Goal: Register for event/course

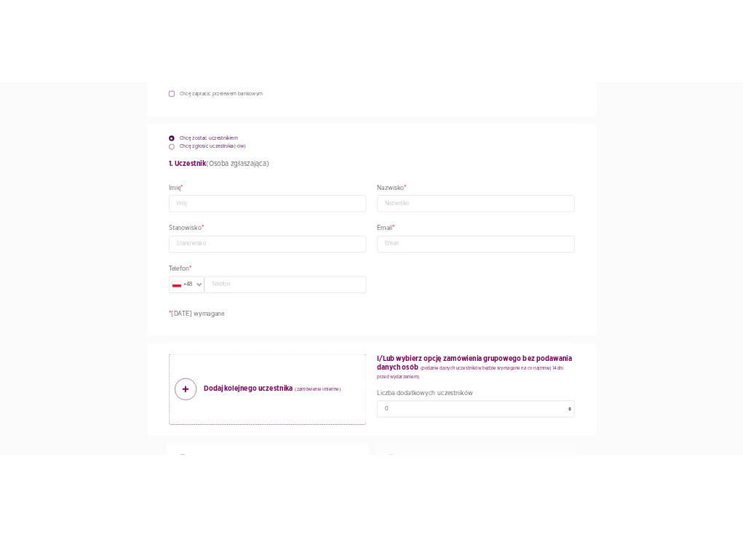
scroll to position [826, 0]
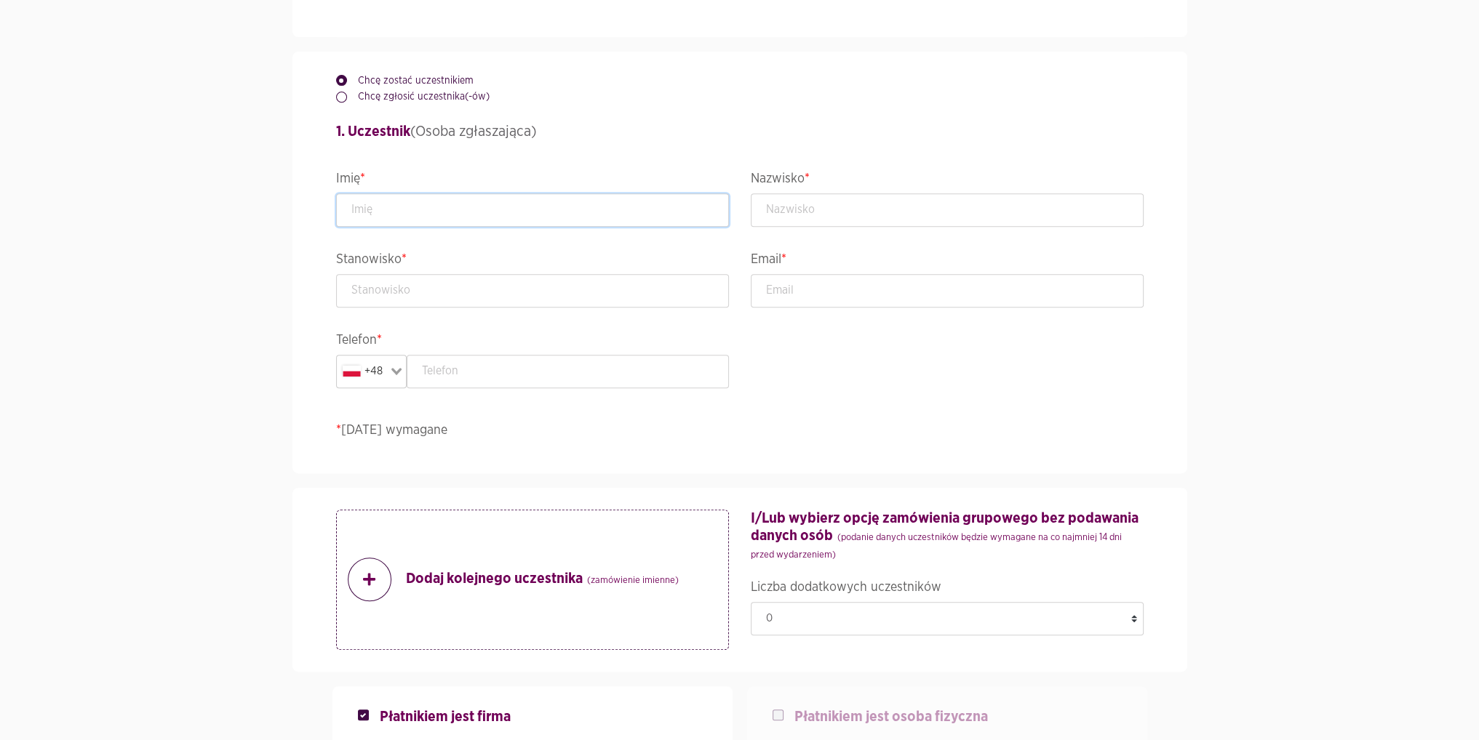
click at [462, 206] on input "text" at bounding box center [532, 209] width 393 height 33
type input "Paweł"
click at [754, 215] on input "text" at bounding box center [947, 209] width 393 height 33
type input "Rudnik"
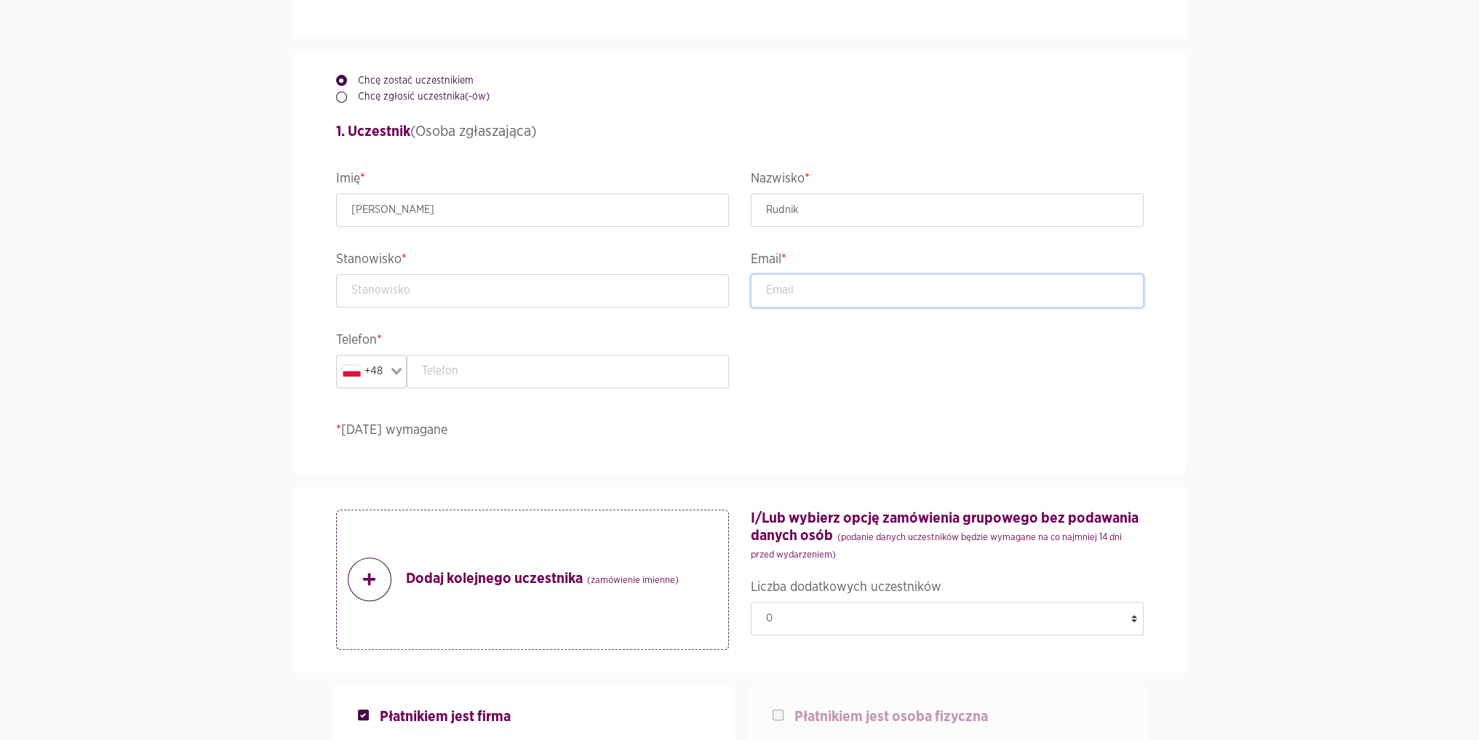
click at [754, 277] on input "email" at bounding box center [947, 290] width 393 height 33
type input "Pawel.rudnik@kdpw.pl"
click at [474, 304] on input "text" at bounding box center [532, 290] width 393 height 33
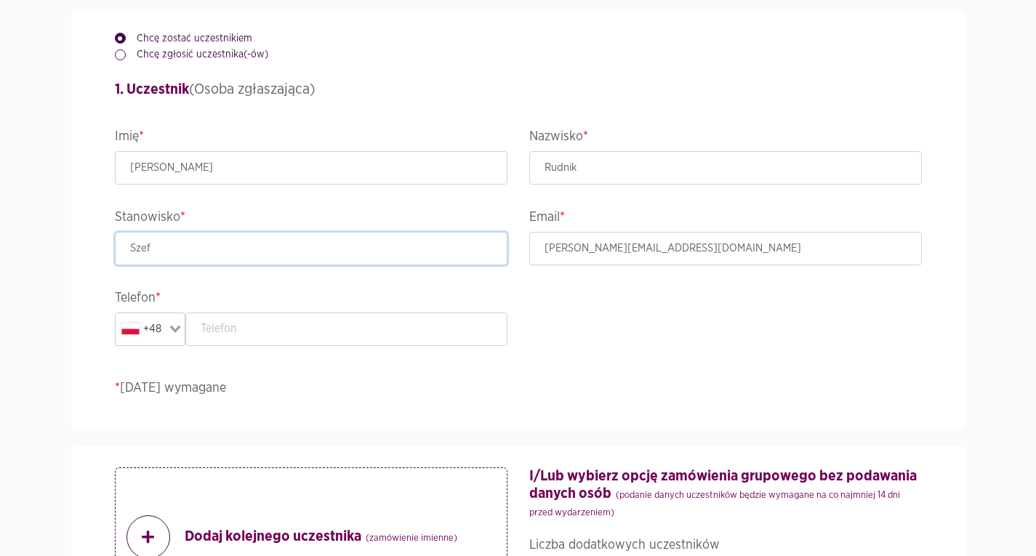
scroll to position [871, 0]
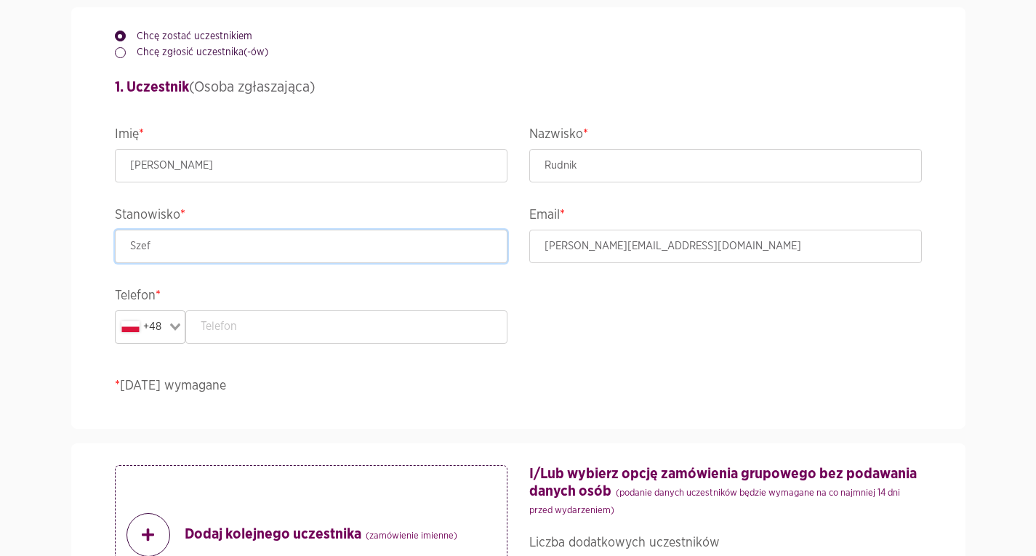
click at [170, 240] on input "Szef" at bounding box center [311, 246] width 393 height 33
drag, startPoint x: 202, startPoint y: 249, endPoint x: 6, endPoint y: 210, distance: 200.3
paste input "Zespołuds.AplikacjiiSerwisówZewnętrznych"
drag, startPoint x: 150, startPoint y: 244, endPoint x: 183, endPoint y: 249, distance: 33.8
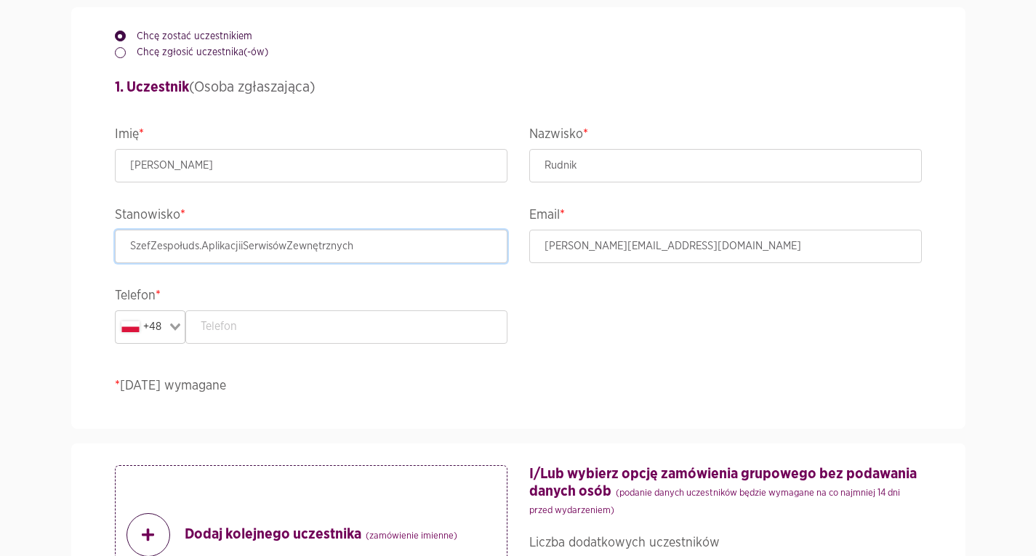
click at [150, 244] on input "SzefZespołuds.AplikacjiiSerwisówZewnętrznych" at bounding box center [311, 246] width 393 height 33
type input "Szef Zespołu ds.Aplikacjii Serwisów Zewnętrznych"
click at [277, 343] on input "text" at bounding box center [346, 327] width 322 height 33
paste input "603190981"
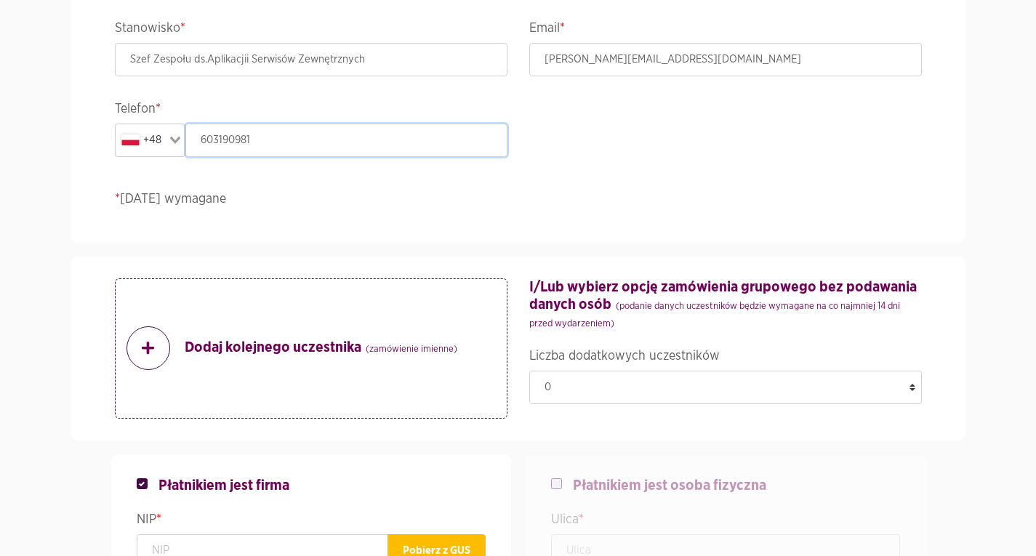
scroll to position [1140, 0]
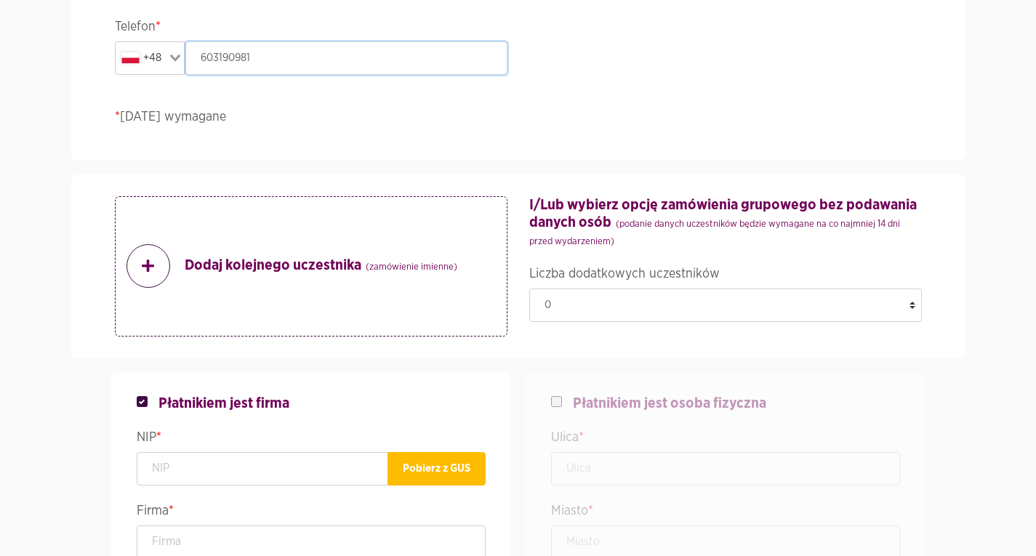
type input "603190981"
click at [276, 268] on strong "Dodaj kolejnego uczestnika (zamówienie imienne)" at bounding box center [321, 267] width 273 height 20
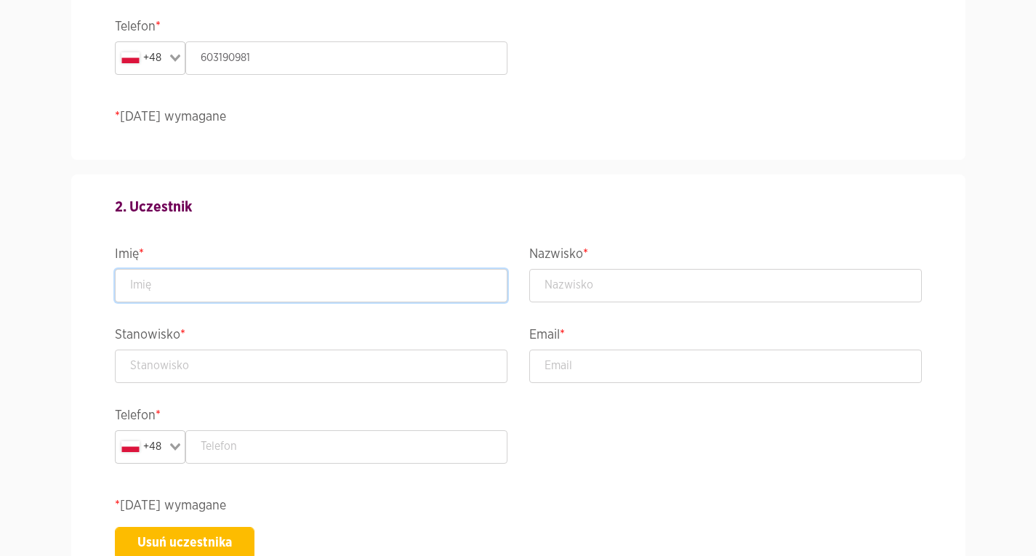
click at [229, 283] on input "text" at bounding box center [311, 285] width 393 height 33
type input "Maciej"
click at [688, 290] on input "text" at bounding box center [726, 285] width 393 height 33
type input "Jarzębowski"
click at [646, 381] on input "email" at bounding box center [726, 366] width 393 height 33
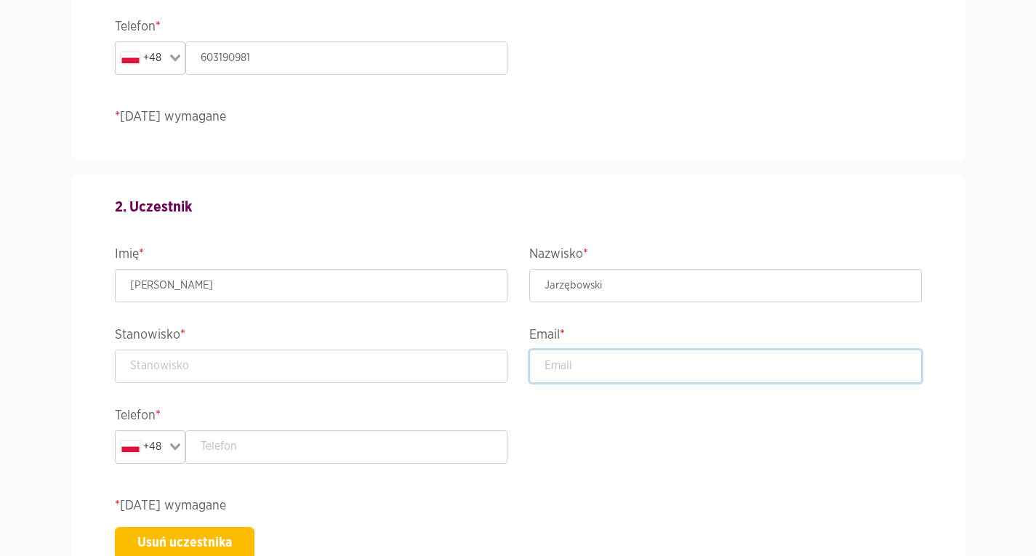
click at [594, 364] on input "email" at bounding box center [726, 366] width 393 height 33
paste input "maciej.jarzebowski@kdpw.pl"
type input "maciej.jarzebowski@kdpw.pl"
click at [212, 354] on input "text" at bounding box center [311, 366] width 393 height 33
paste input "StarszySpecjalista"
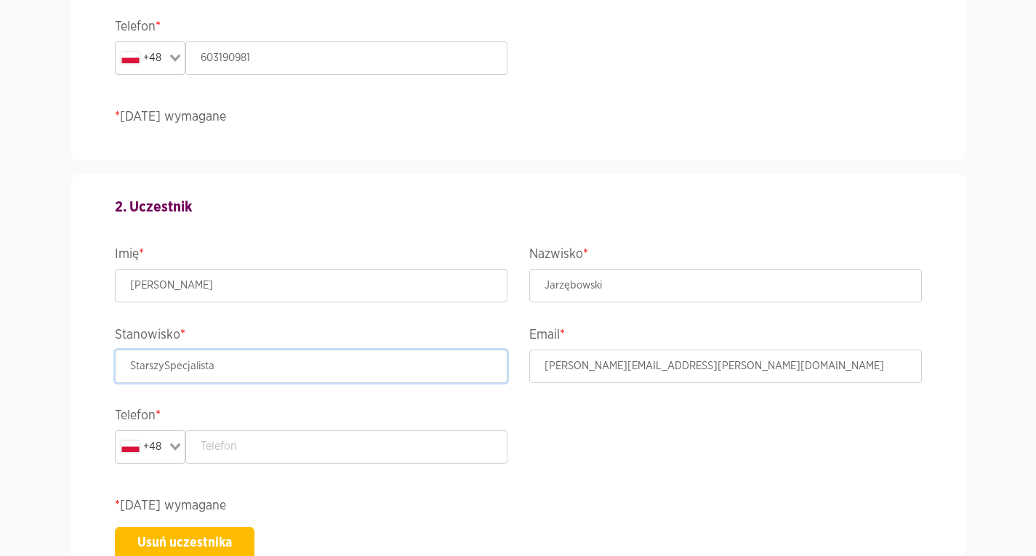
click at [166, 365] on input "StarszySpecjalista" at bounding box center [311, 366] width 393 height 33
type input "Starszy Specjalista"
click at [303, 449] on input "text" at bounding box center [346, 447] width 322 height 33
paste input "603190465"
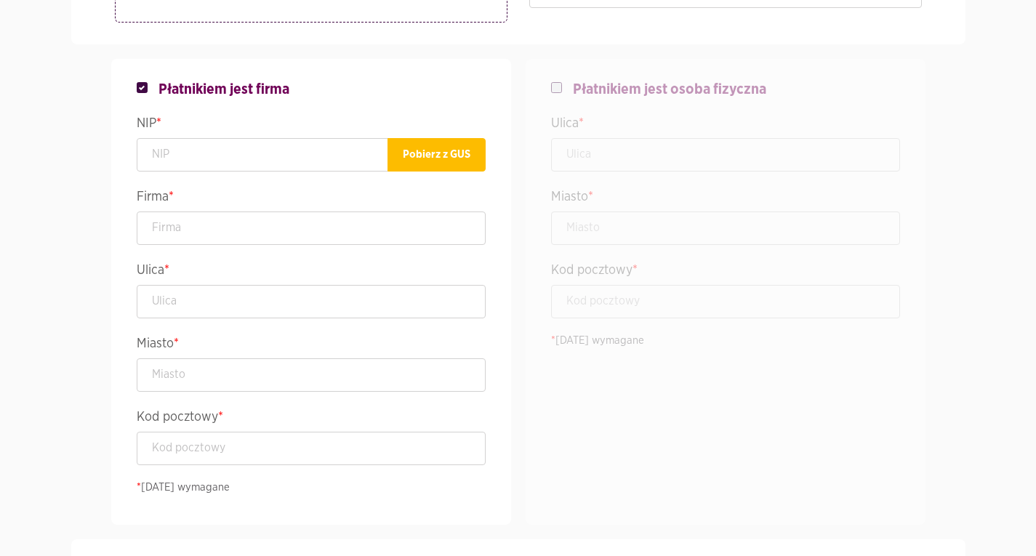
scroll to position [1871, 0]
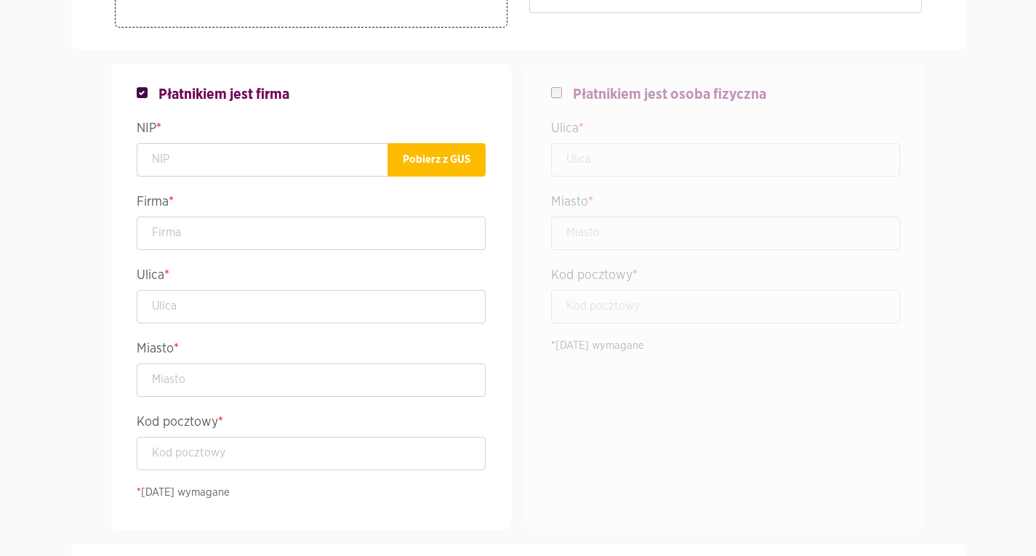
type input "603190465"
click at [295, 161] on input "text" at bounding box center [263, 159] width 252 height 33
paste input "5261009528"
type input "5261009528"
click at [414, 158] on button "Pobierz z GUS" at bounding box center [437, 159] width 98 height 33
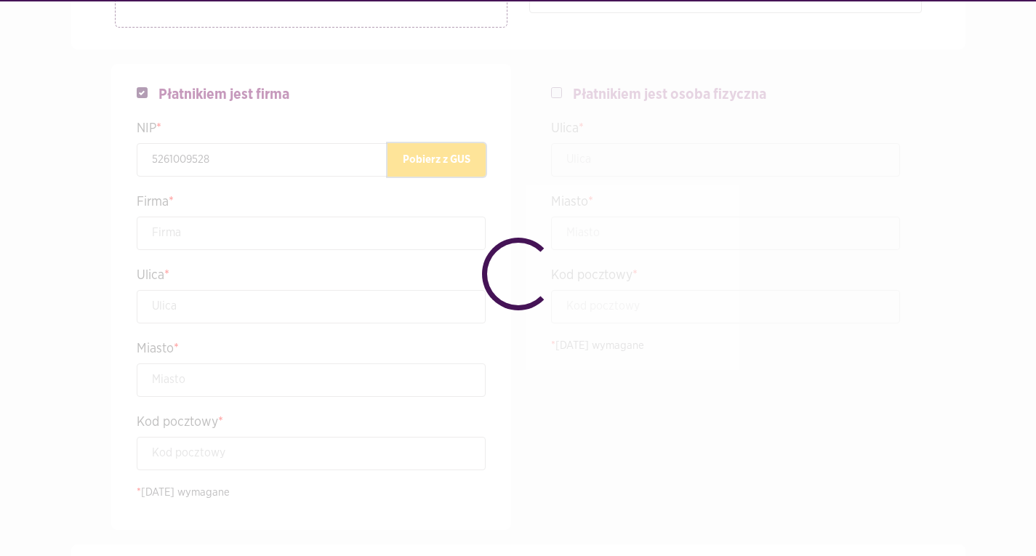
type input "KRAJOWY DEPOZYT PAPIERÓW WARTOŚCIOWYCH SPÓŁKA AKCYJNA"
type input "Książęca 4"
type input "Warszawa"
type input "00-498"
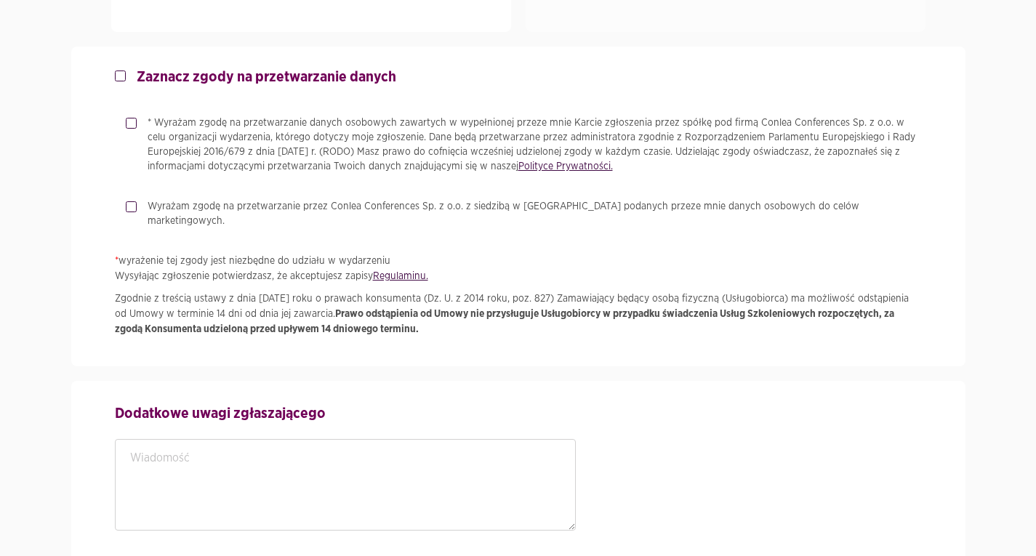
scroll to position [2381, 0]
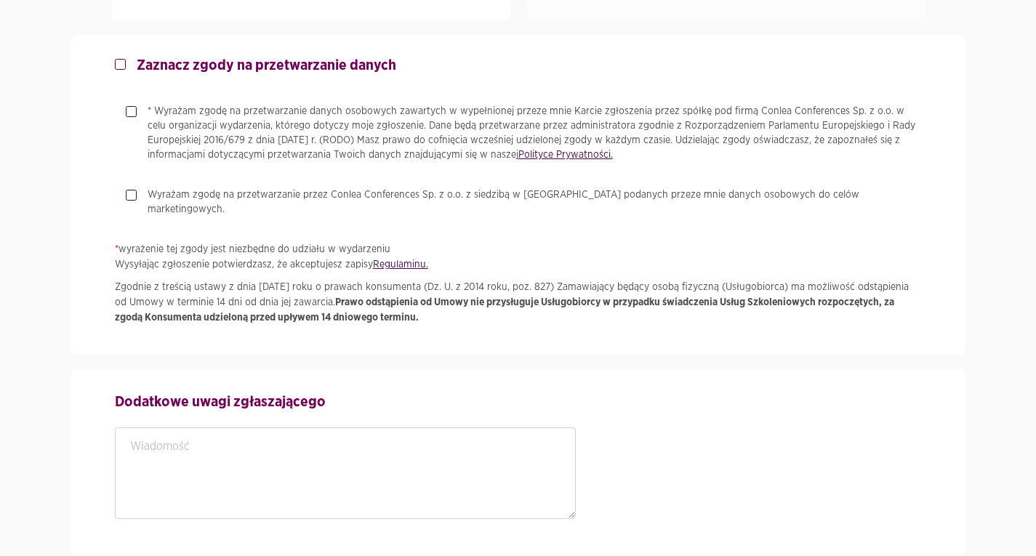
click at [137, 111] on label "* Wyrażam zgodę na przetwarzanie danych osobowych zawartych w wypełnionej przez…" at bounding box center [530, 133] width 786 height 58
click at [130, 111] on input "* Wyrażam zgodę na przetwarzanie danych osobowych zawartych w wypełnionej przez…" at bounding box center [129, 108] width 7 height 9
checkbox input "true"
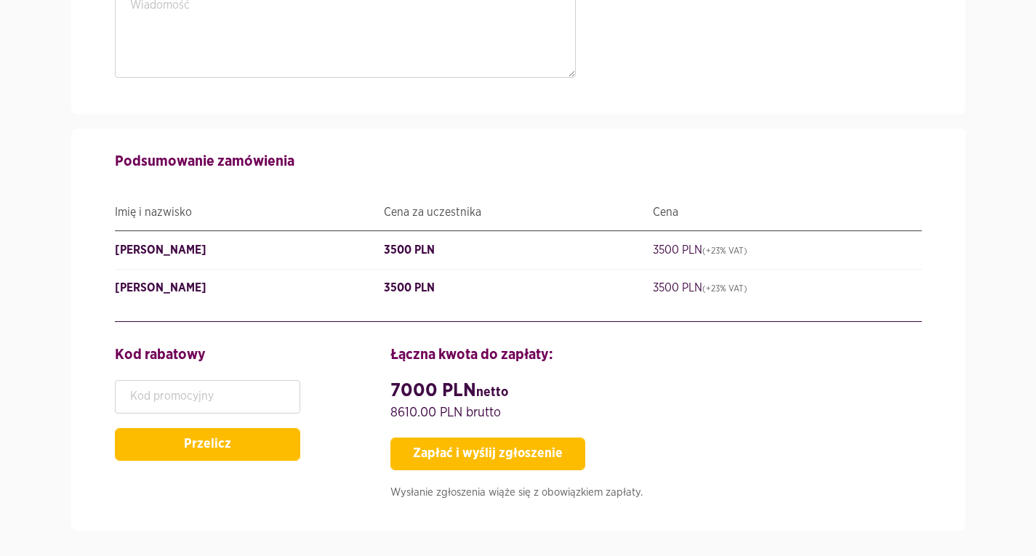
scroll to position [2834, 0]
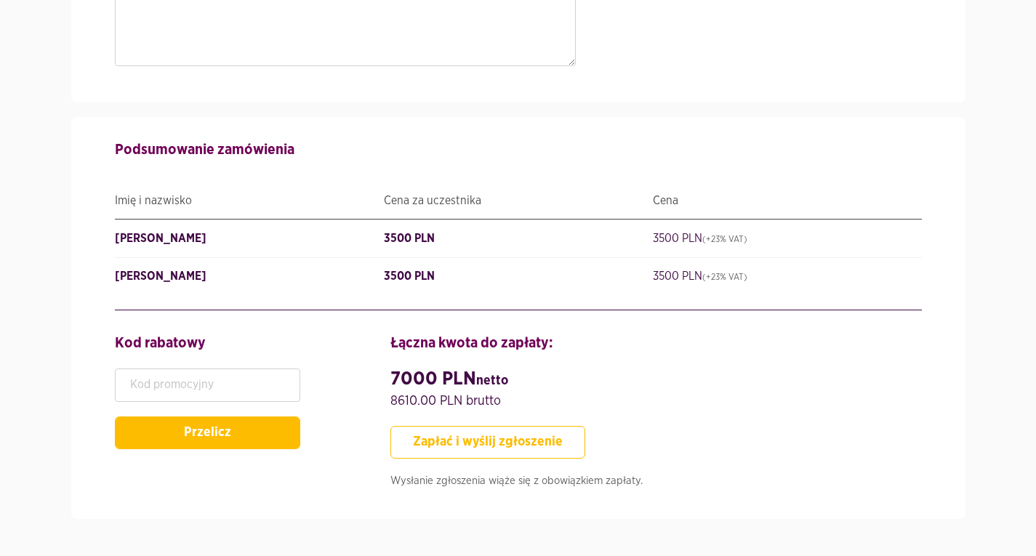
click at [507, 426] on button "Zapłać i wyślij zgłoszenie" at bounding box center [488, 442] width 195 height 33
type input "Paweł"
type input "SzefZespołuds.AplikacjiiSerwisówZewnętrznych"
type input "StarszySpecjalista"
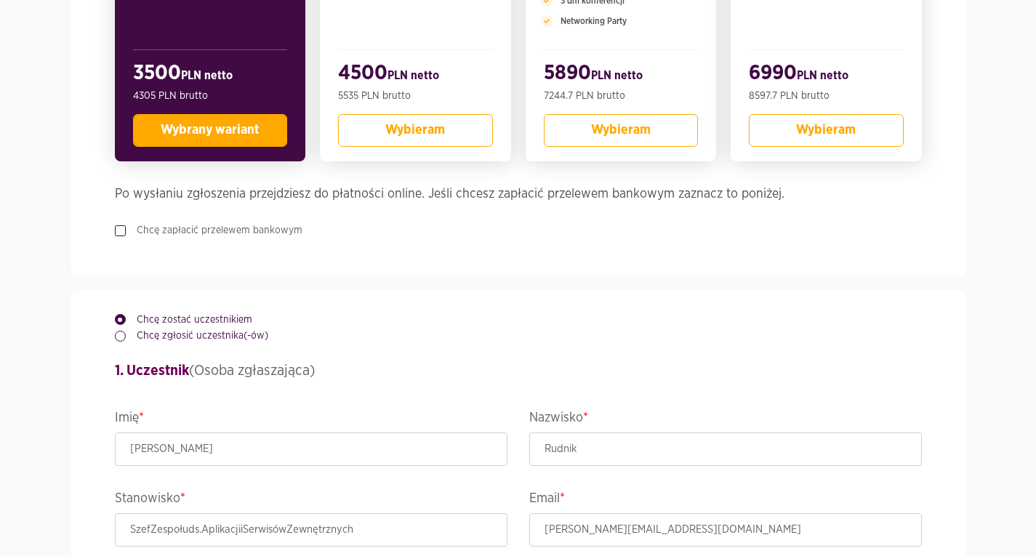
scroll to position [615, 0]
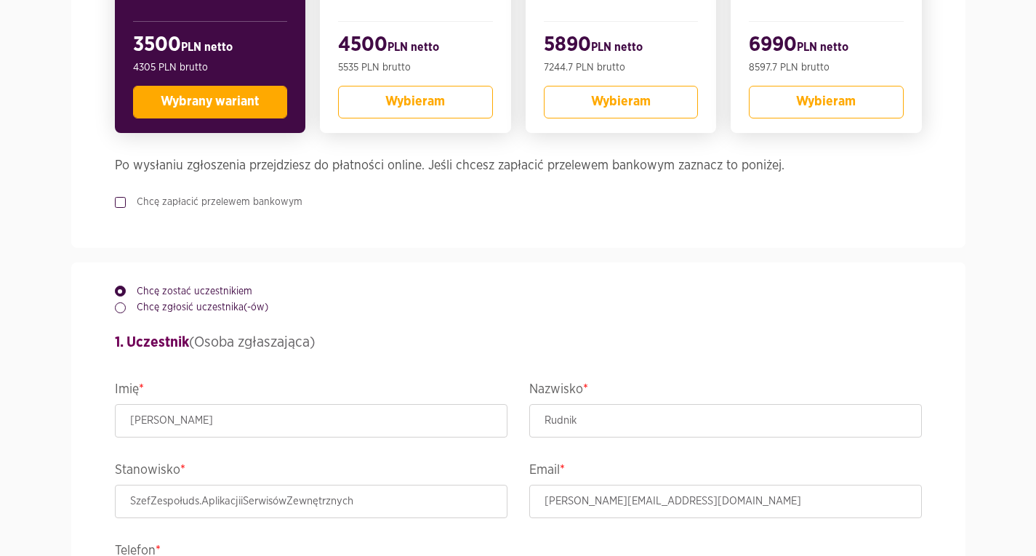
click at [126, 204] on label "Chcę zapłacić przelewem bankowym" at bounding box center [214, 202] width 177 height 15
click at [117, 204] on input "Chcę zapłacić przelewem bankowym" at bounding box center [118, 199] width 7 height 9
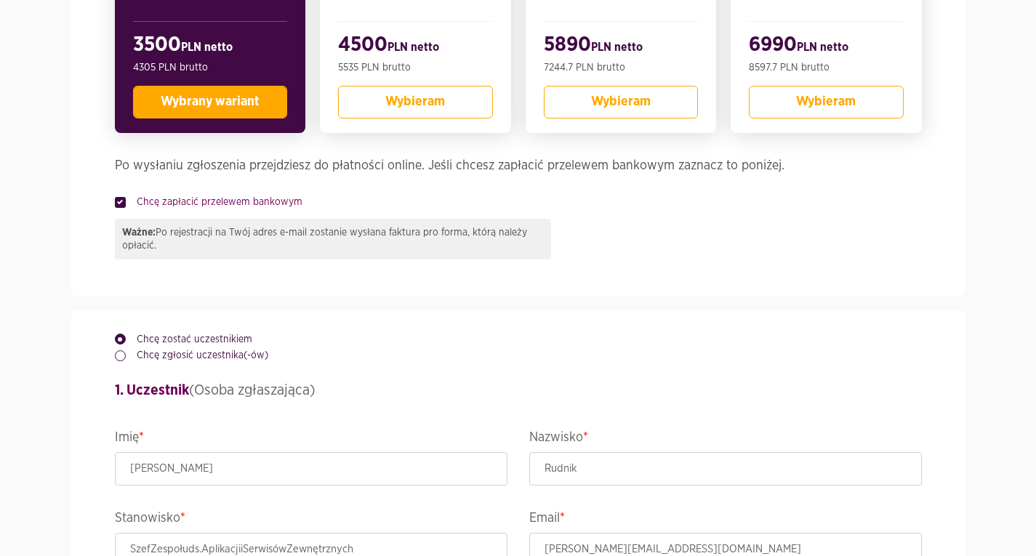
click at [126, 204] on label "Chcę zapłacić przelewem bankowym" at bounding box center [214, 202] width 177 height 15
click at [119, 204] on input "Chcę zapłacić przelewem bankowym" at bounding box center [118, 199] width 7 height 9
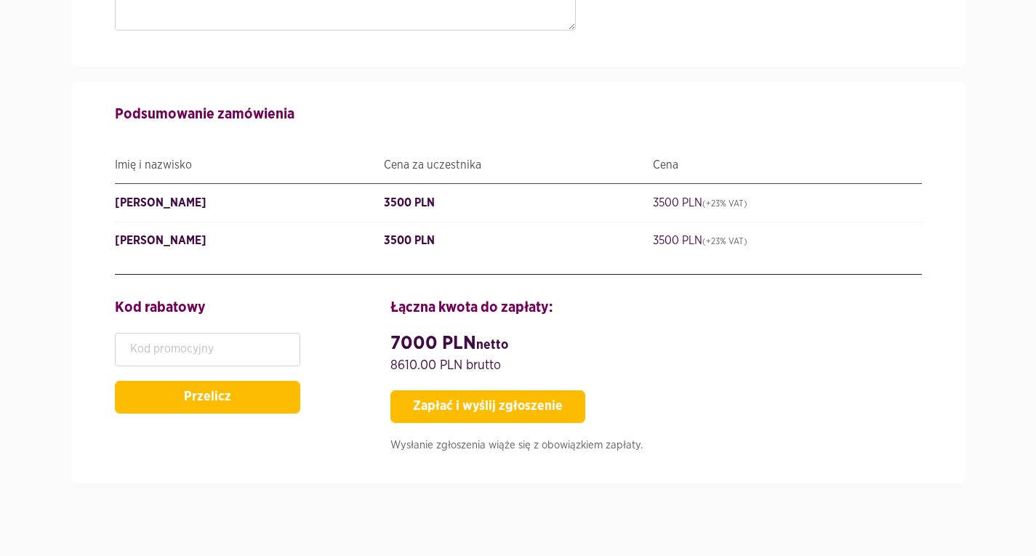
scroll to position [2875, 0]
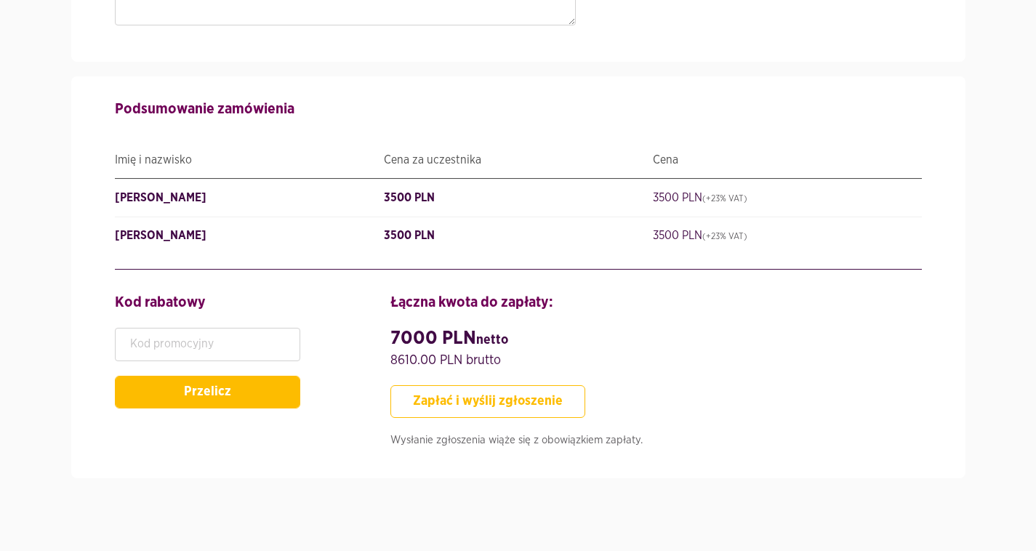
click at [498, 386] on button "Zapłać i wyślij zgłoszenie" at bounding box center [488, 402] width 195 height 33
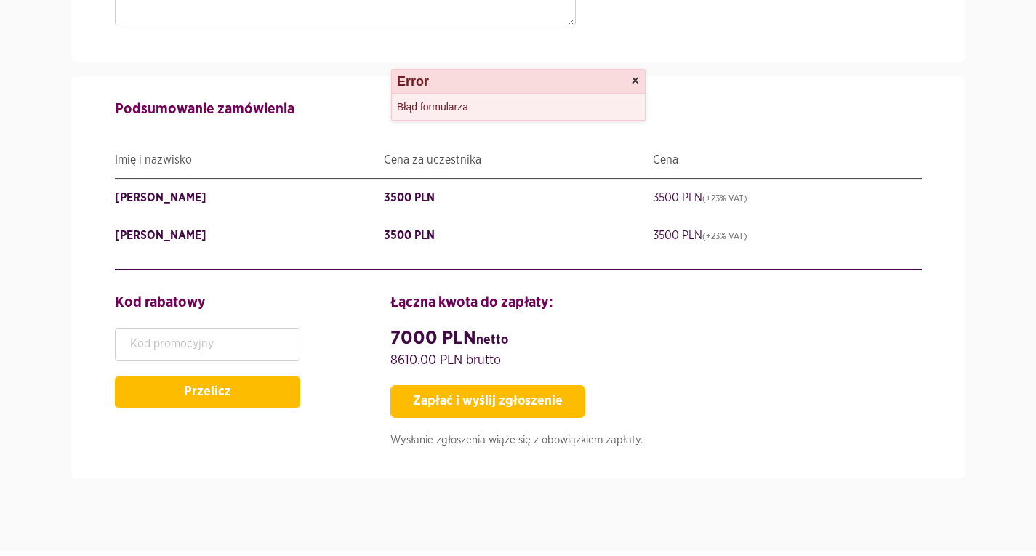
click at [634, 82] on button "×" at bounding box center [635, 80] width 8 height 13
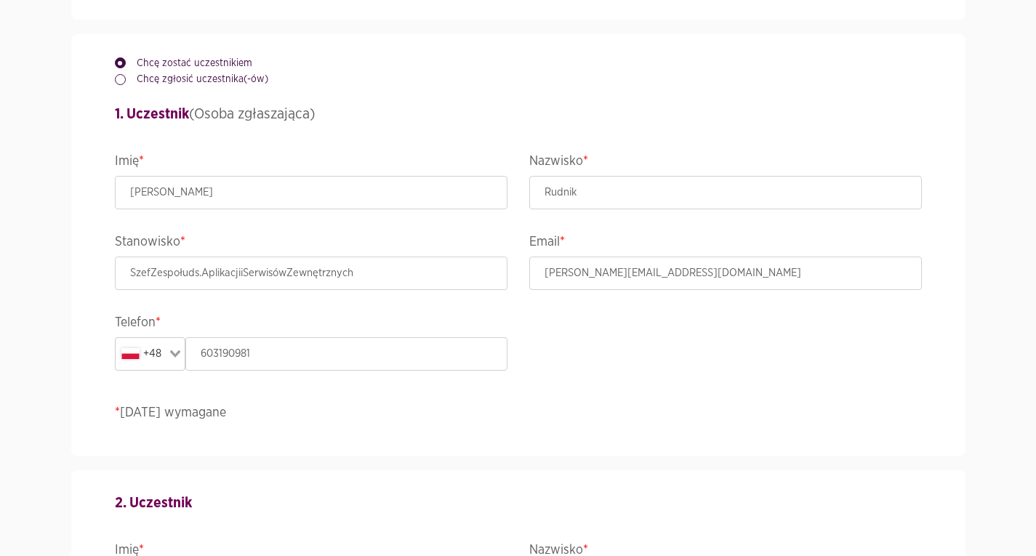
scroll to position [701, 0]
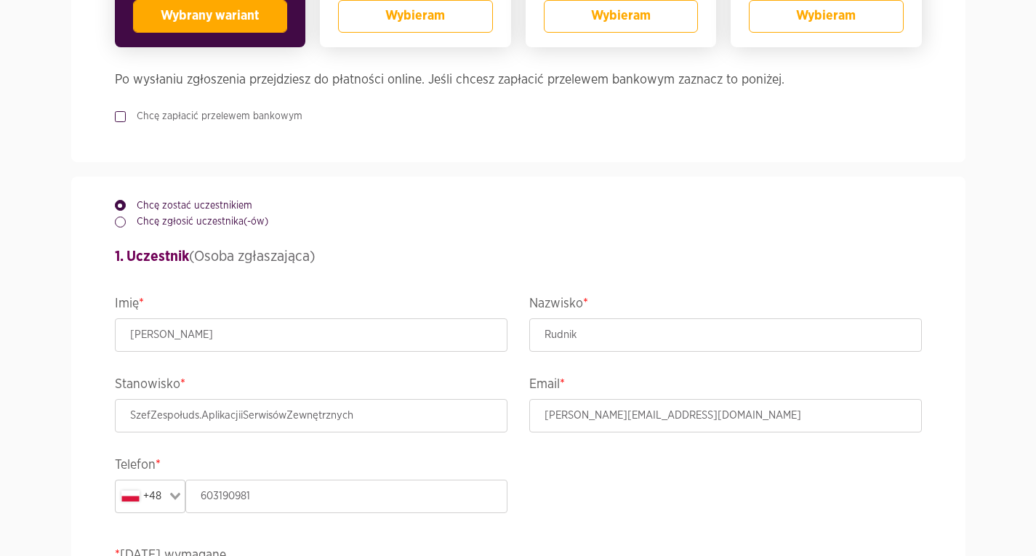
click at [200, 116] on label "Chcę zapłacić przelewem bankowym" at bounding box center [214, 116] width 177 height 15
click at [122, 116] on input "Chcę zapłacić przelewem bankowym" at bounding box center [118, 113] width 7 height 9
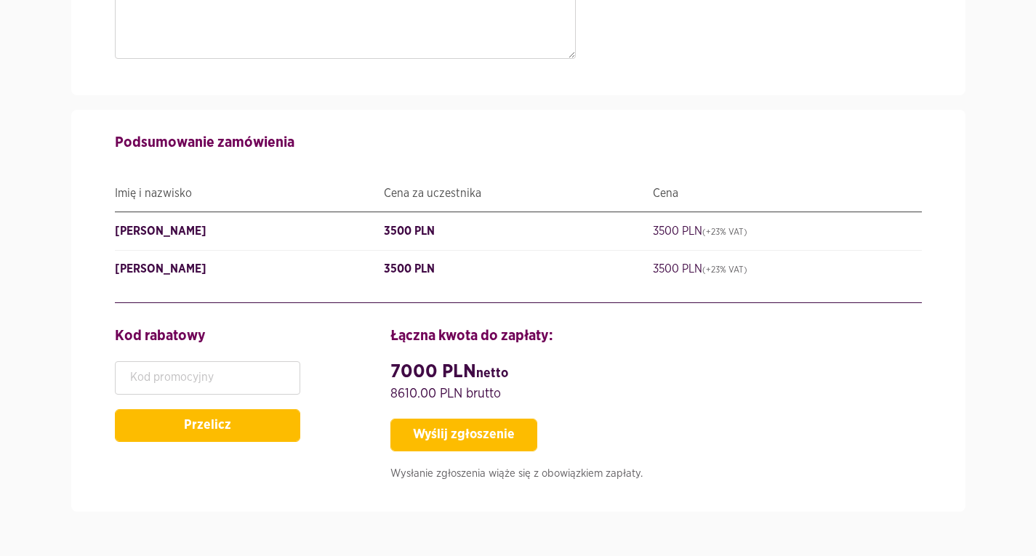
scroll to position [2908, 0]
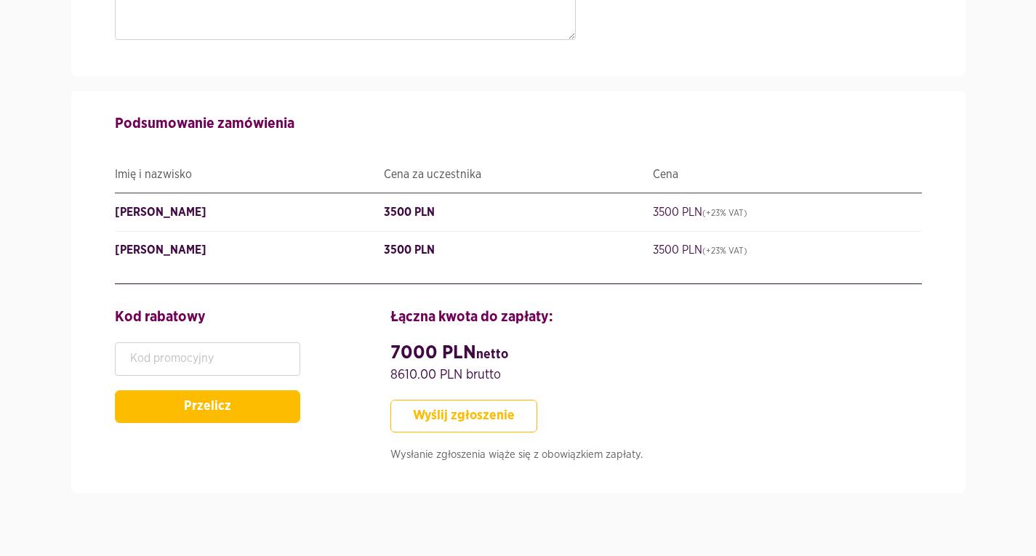
click at [518, 412] on button "Wyślij zgłoszenie" at bounding box center [464, 416] width 147 height 33
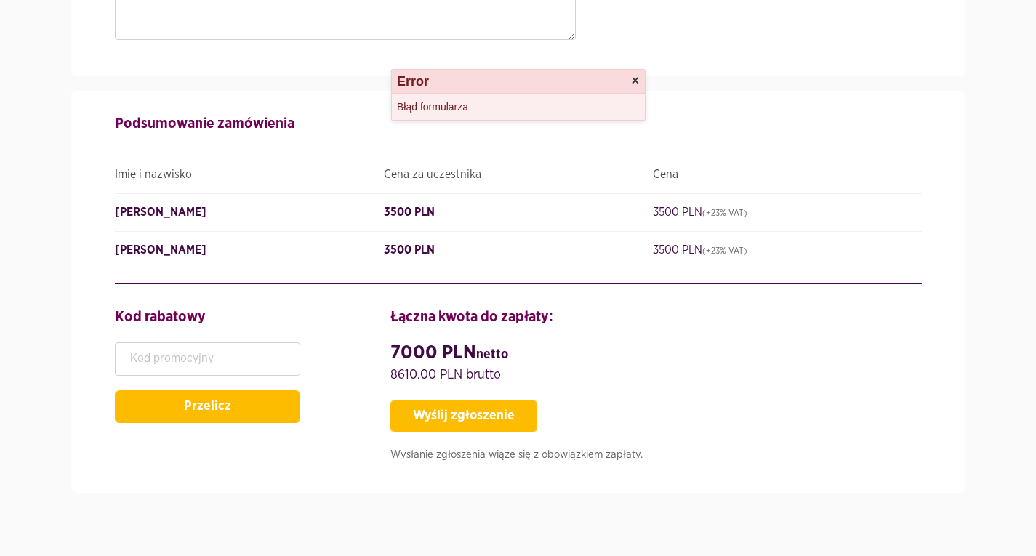
click at [636, 85] on button "×" at bounding box center [635, 80] width 8 height 13
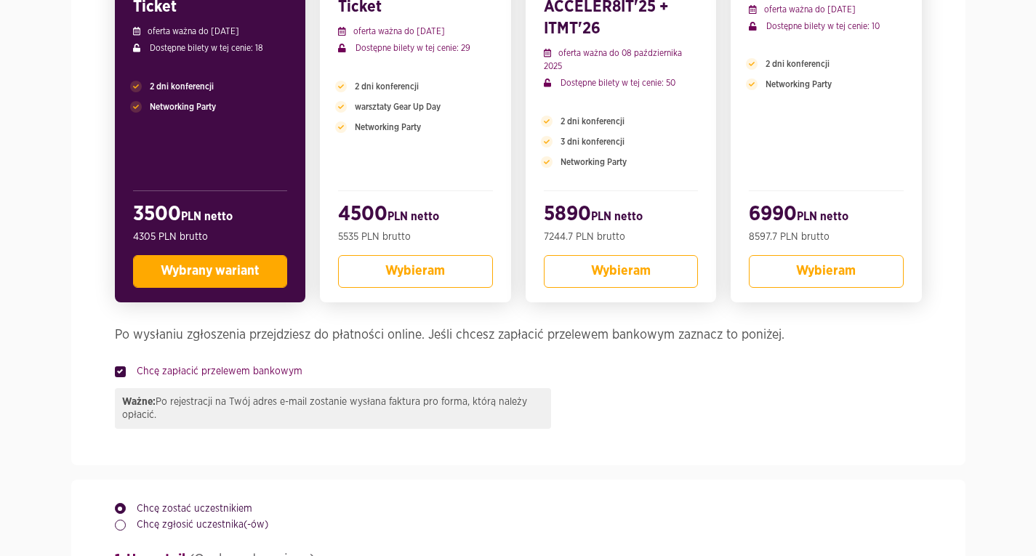
scroll to position [526, 0]
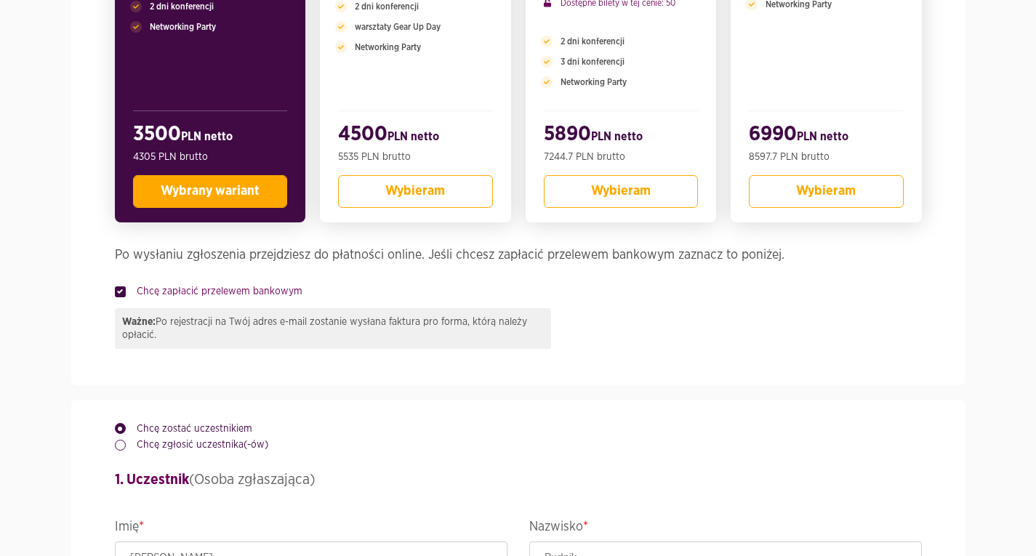
click at [223, 295] on label "Chcę zapłacić przelewem bankowym" at bounding box center [214, 291] width 177 height 15
click at [122, 294] on input "Chcę zapłacić przelewem bankowym" at bounding box center [118, 288] width 7 height 9
checkbox input "false"
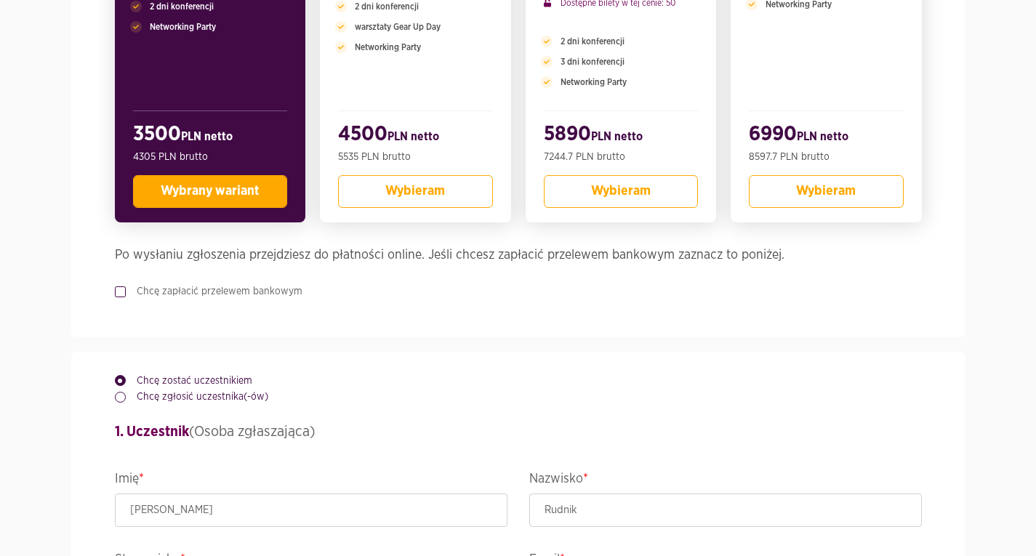
drag, startPoint x: 1034, startPoint y: 156, endPoint x: 1035, endPoint y: 308, distance: 151.3
click at [749, 279] on div "Wybierz bilet 3. PULA Conference Ticket oferta ważna do 30 września 2025 Dostęp…" at bounding box center [518, 72] width 807 height 531
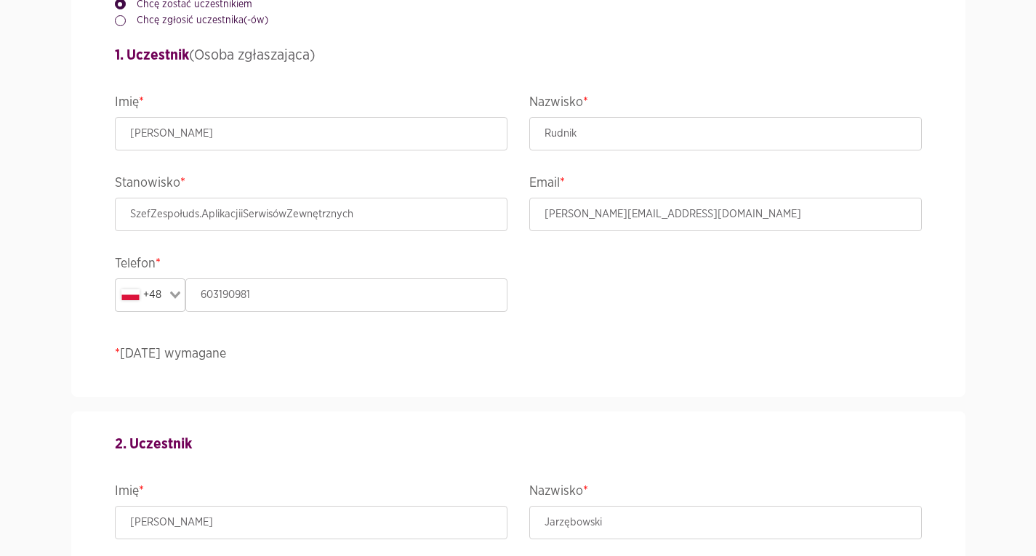
scroll to position [917, 0]
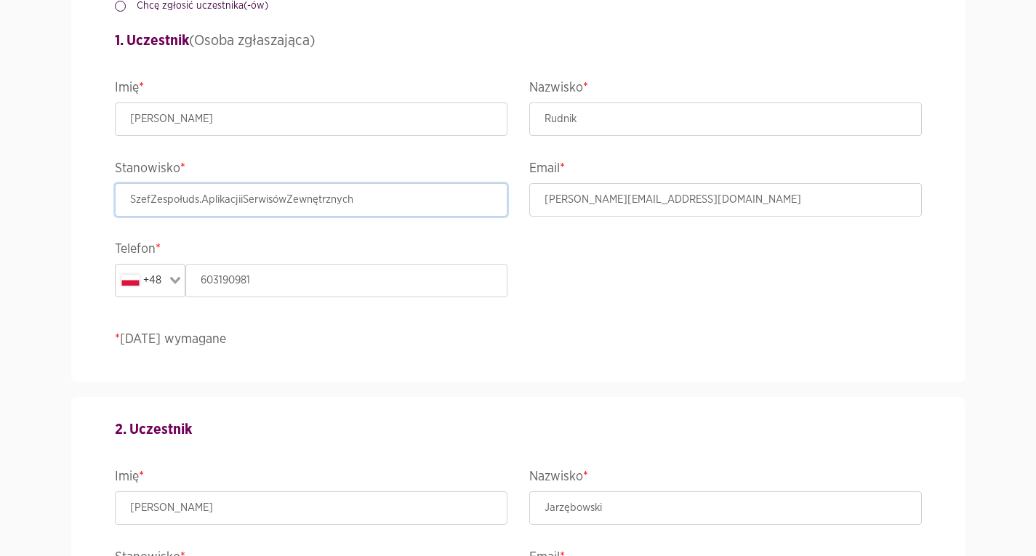
click at [247, 203] on input "SzefZespołuds.AplikacjiiSerwisówZewnętrznych" at bounding box center [311, 199] width 393 height 33
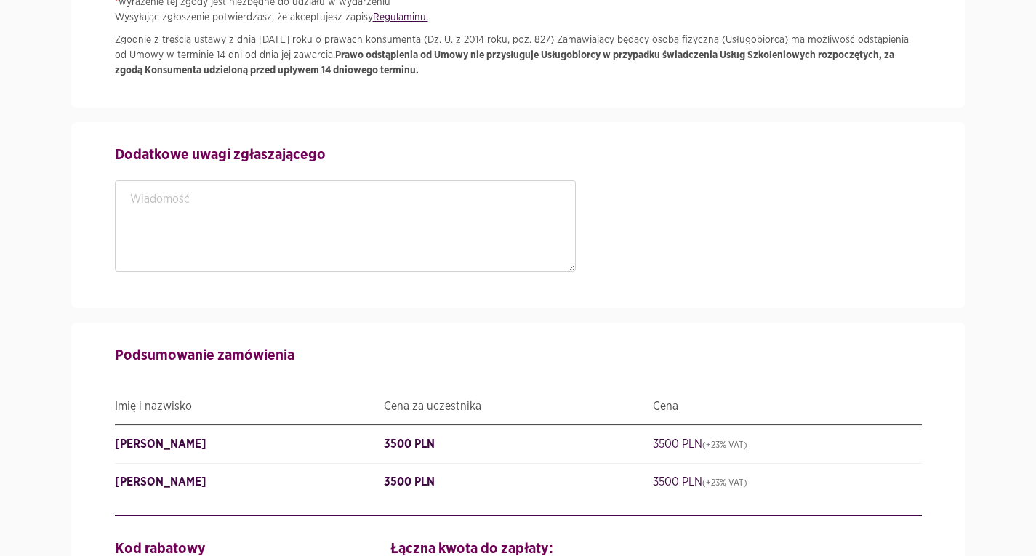
scroll to position [2893, 0]
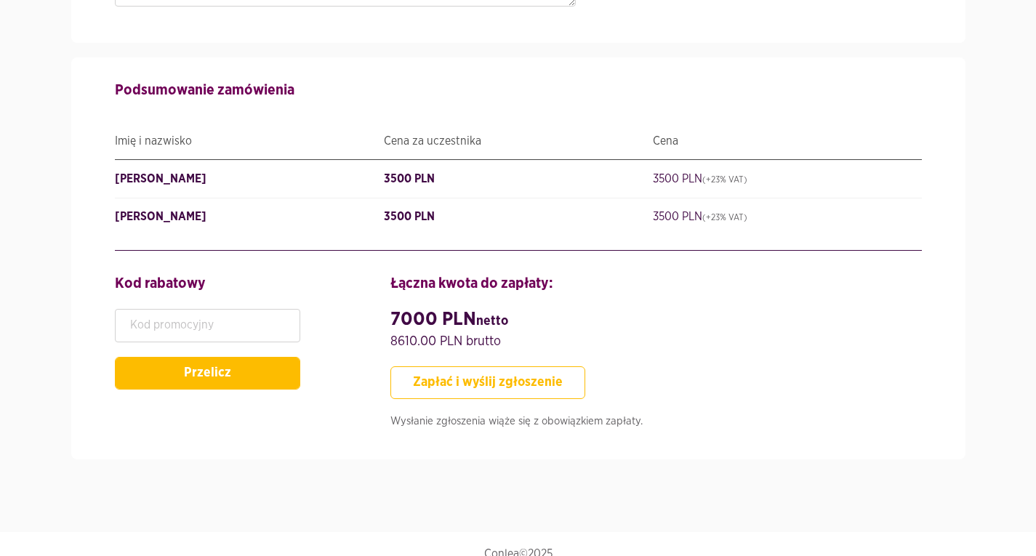
click at [522, 367] on button "Zapłać i wyślij zgłoszenie" at bounding box center [488, 383] width 195 height 33
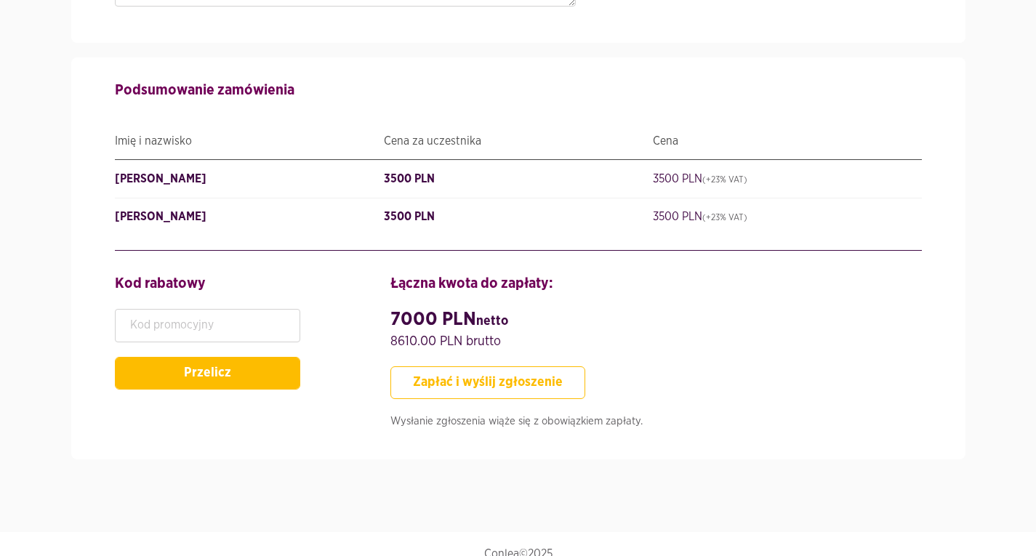
click at [458, 369] on button "Zapłać i wyślij zgłoszenie" at bounding box center [488, 383] width 195 height 33
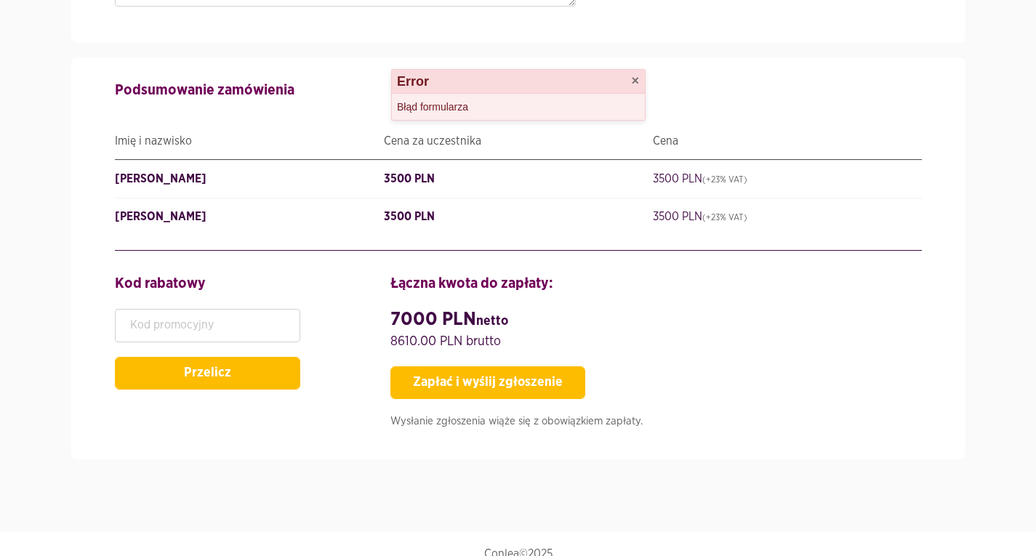
click at [490, 99] on div "Błąd formularza" at bounding box center [518, 107] width 253 height 26
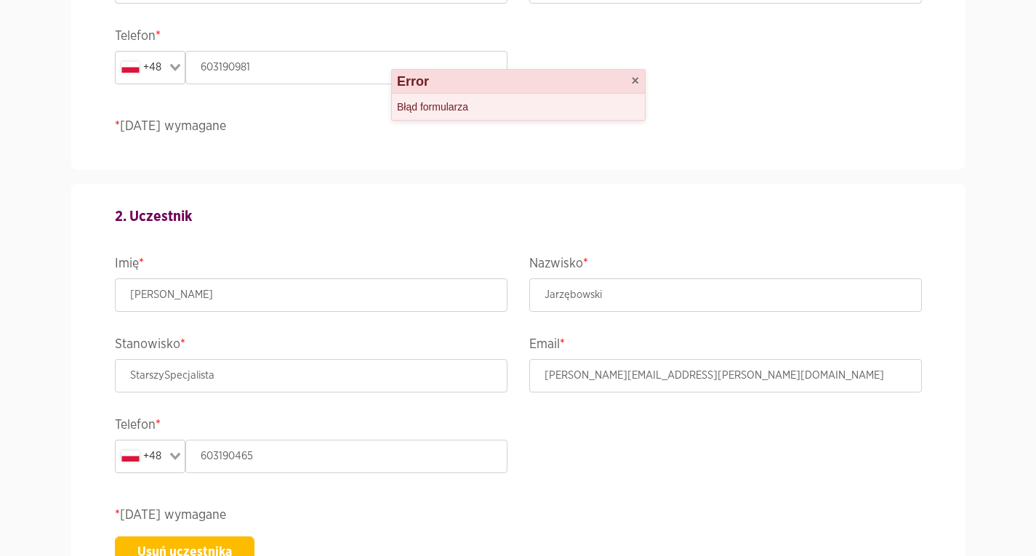
scroll to position [1092, 0]
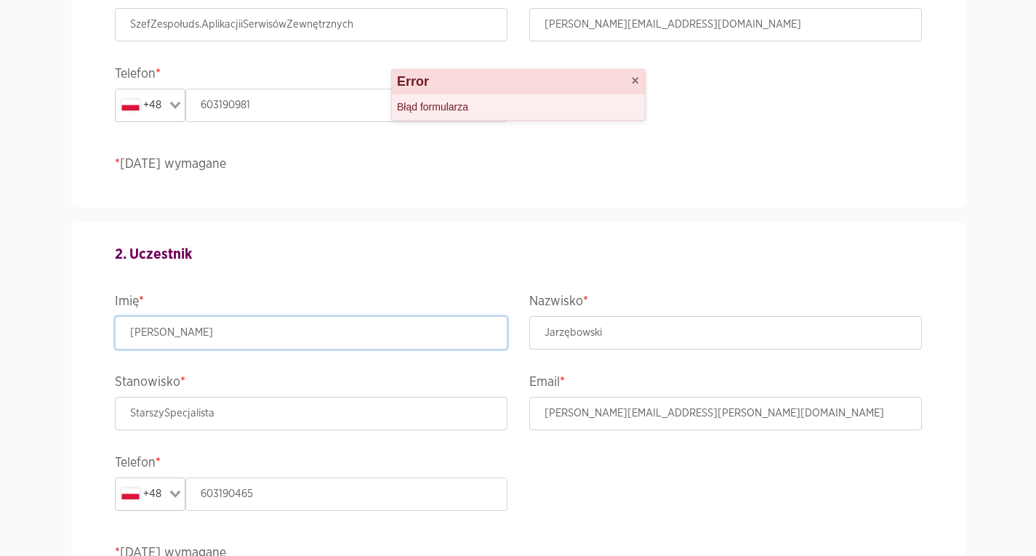
click at [298, 339] on input "Maciej" at bounding box center [311, 332] width 393 height 33
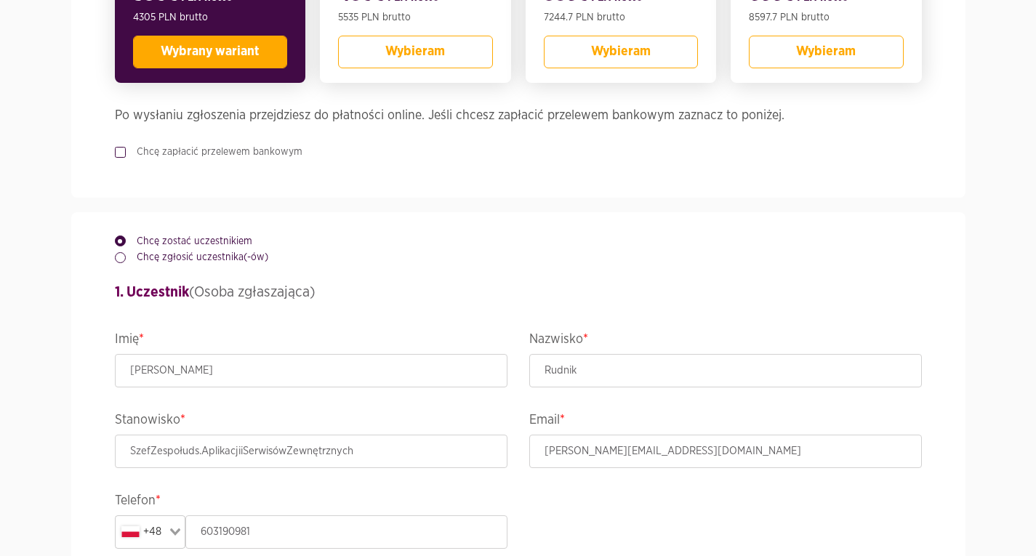
scroll to position [799, 0]
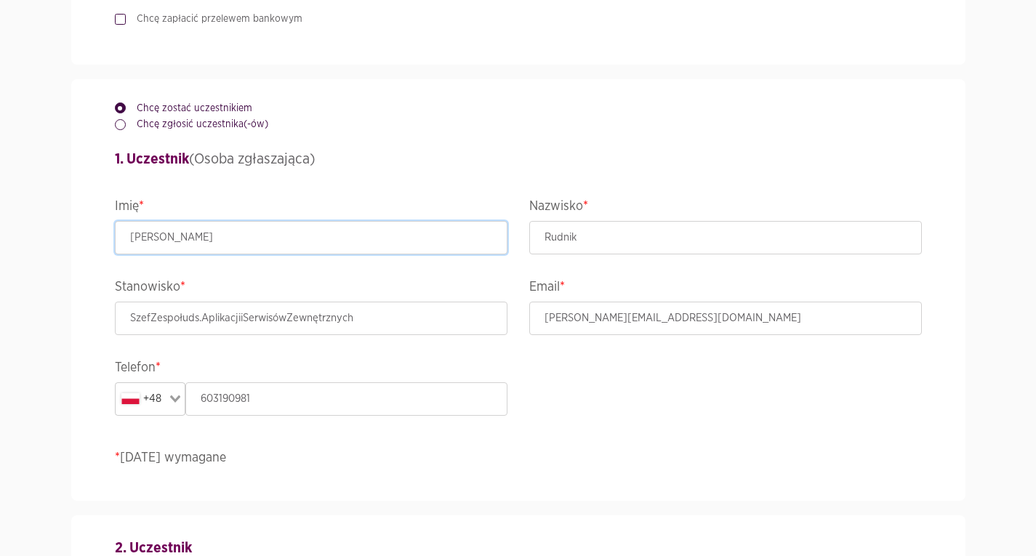
click at [328, 249] on input "Paweł" at bounding box center [311, 237] width 393 height 33
type input "Paweł"
click at [127, 236] on input "Paweł" at bounding box center [311, 237] width 393 height 33
click at [588, 244] on input "Rudnik" at bounding box center [726, 237] width 393 height 33
type input "Rudnik"
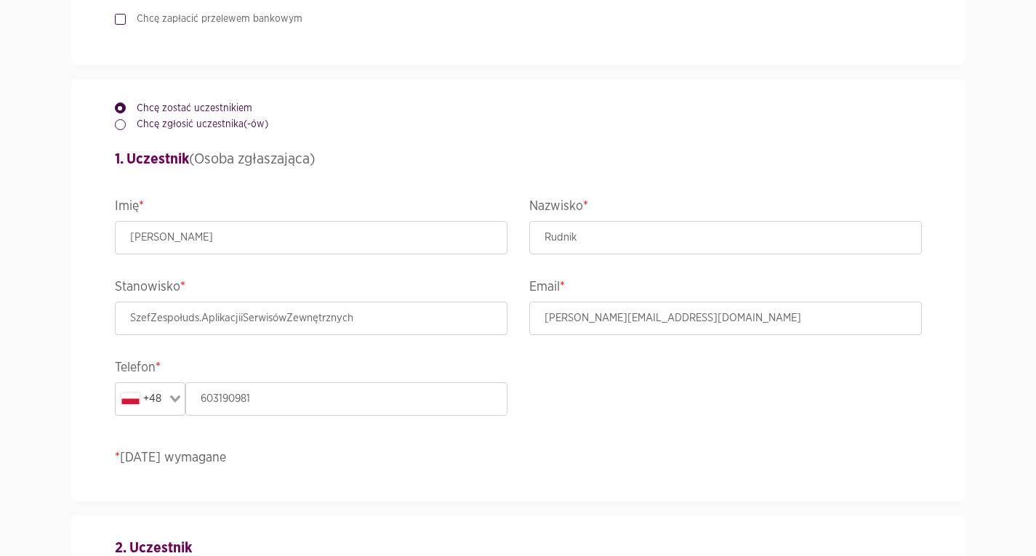
click at [623, 281] on legend "Email *" at bounding box center [726, 288] width 393 height 25
click at [438, 327] on input "SzefZespołuds.AplikacjiiSerwisówZewnętrznych" at bounding box center [311, 318] width 393 height 33
click at [367, 247] on input "Paweł" at bounding box center [311, 237] width 393 height 33
type input "Paweł"
click at [408, 172] on fieldset "1. Uczestnik (Osoba zgłaszająca)" at bounding box center [518, 160] width 829 height 25
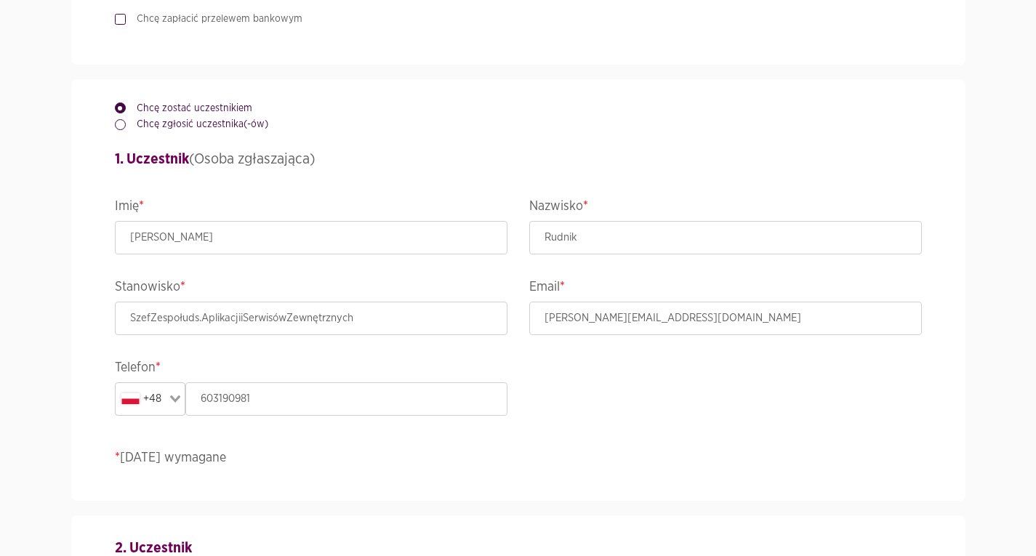
click at [266, 265] on div "Chcę zostać uczestnikiem Chcę zgłosić uczestnika(-ów) 1. Uczestnik (Osoba zgłas…" at bounding box center [518, 290] width 829 height 422
click at [261, 235] on input "Paweł" at bounding box center [311, 237] width 393 height 33
drag, startPoint x: 481, startPoint y: 153, endPoint x: 519, endPoint y: 155, distance: 38.6
click at [481, 153] on h4 "1. Uczestnik (Osoba zgłaszająca)" at bounding box center [518, 159] width 807 height 22
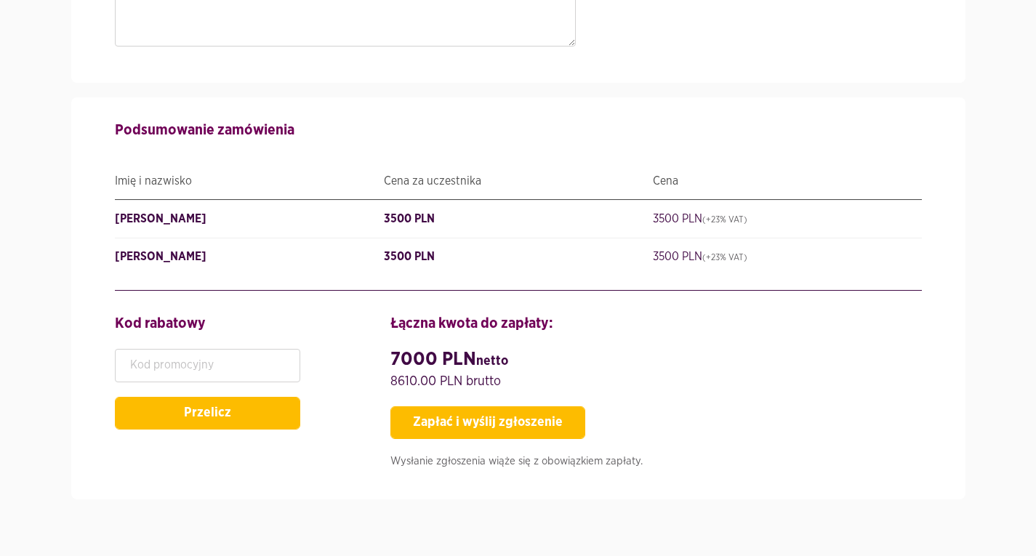
scroll to position [2901, 0]
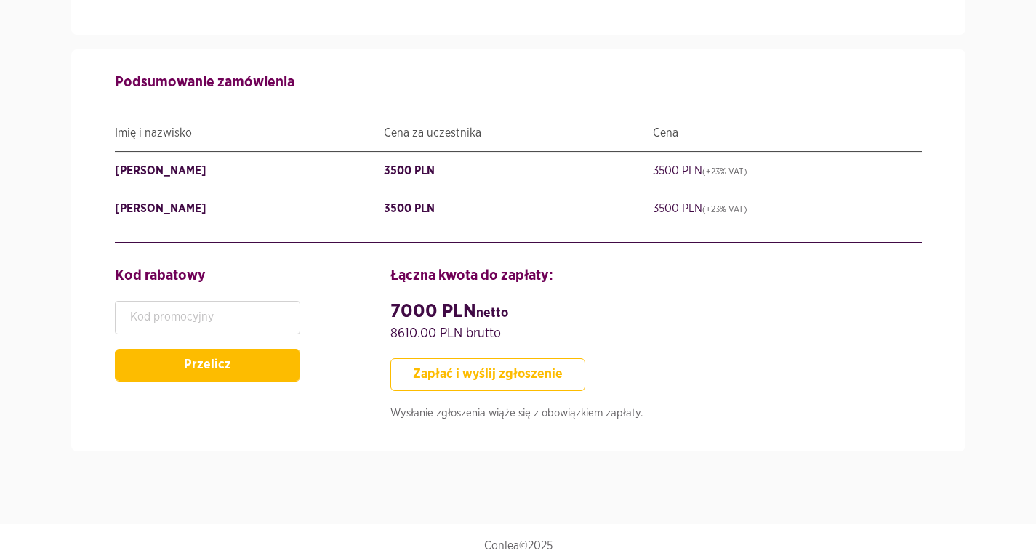
click at [473, 361] on button "Zapłać i wyślij zgłoszenie" at bounding box center [488, 375] width 195 height 33
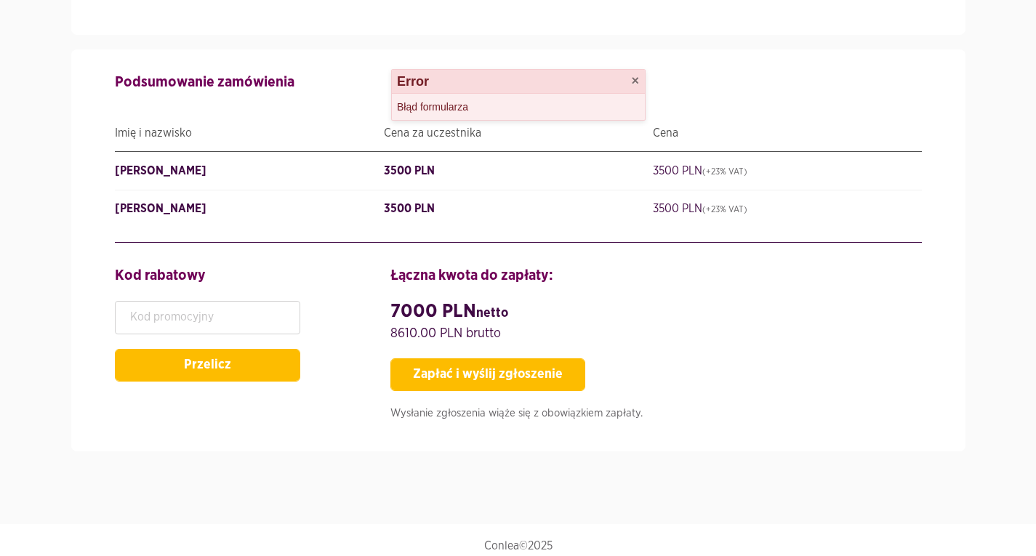
click at [431, 111] on div "Błąd formularza" at bounding box center [518, 107] width 253 height 26
click at [633, 80] on button "×" at bounding box center [635, 80] width 8 height 13
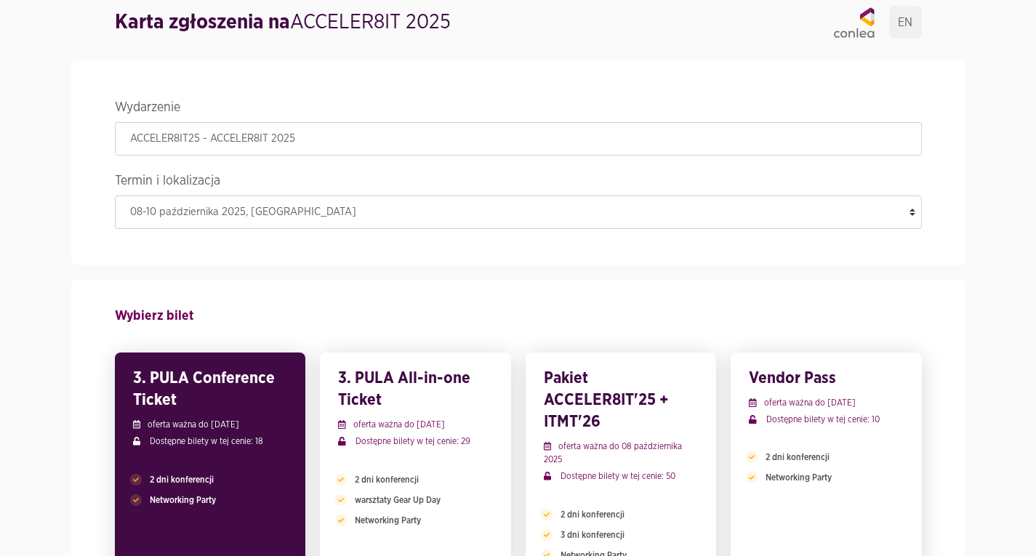
scroll to position [0, 0]
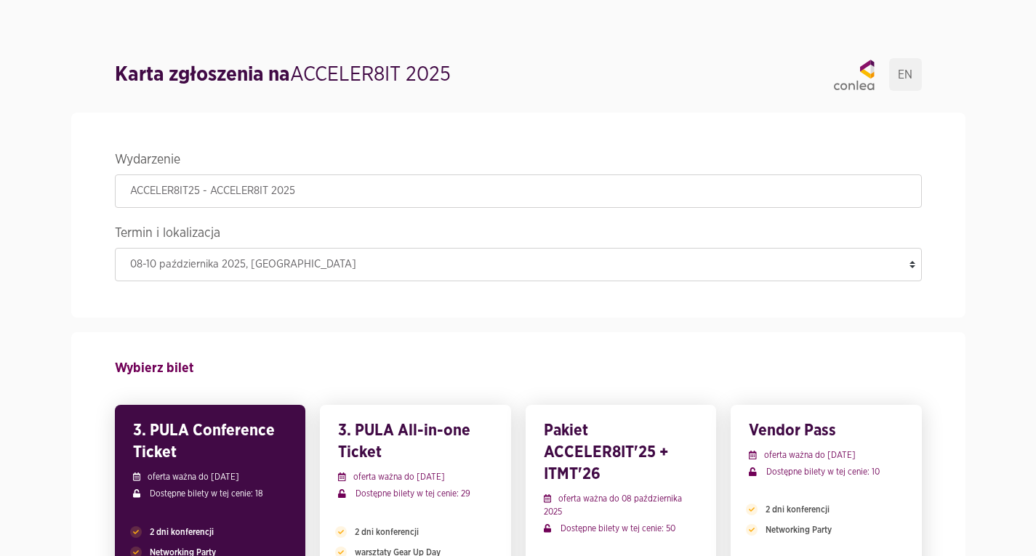
click at [305, 69] on h1 "Karta zgłoszenia na ACCELER8IT 2025" at bounding box center [283, 74] width 336 height 29
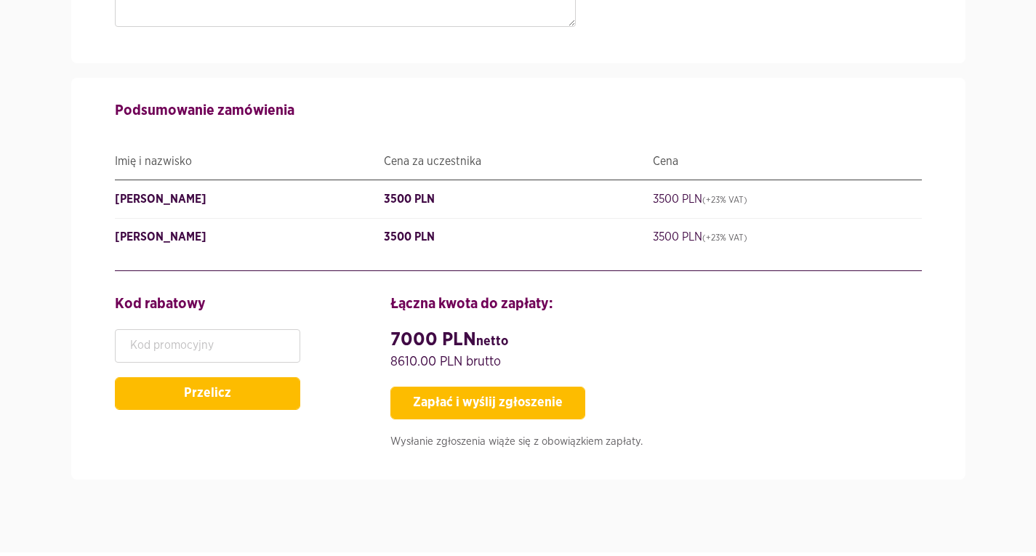
scroll to position [2888, 0]
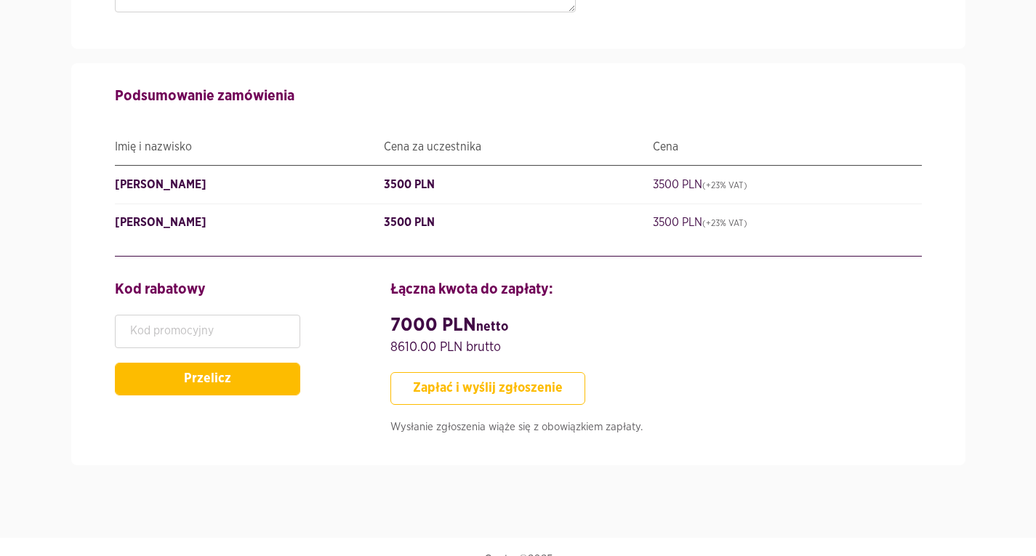
click at [562, 381] on button "Zapłać i wyślij zgłoszenie" at bounding box center [488, 388] width 195 height 33
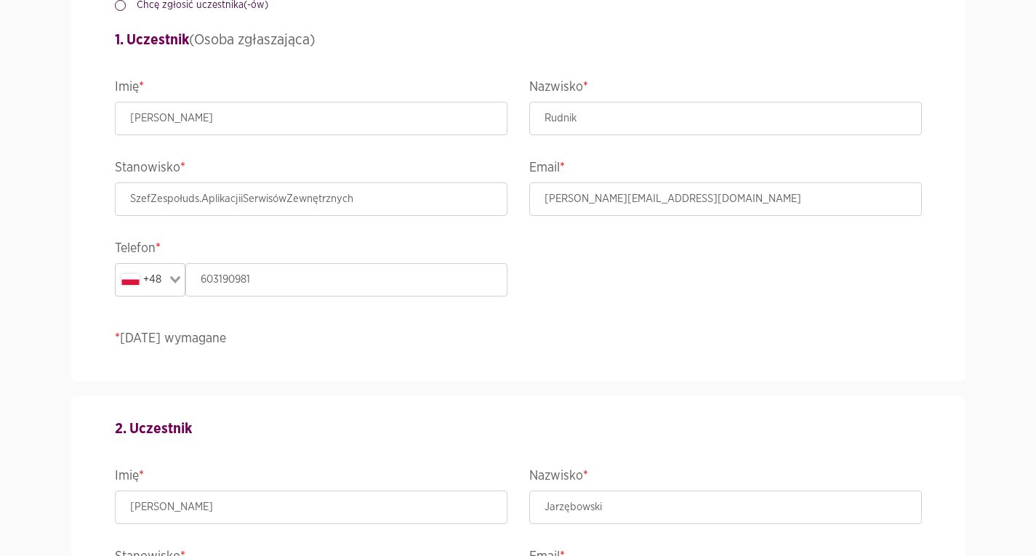
scroll to position [778, 0]
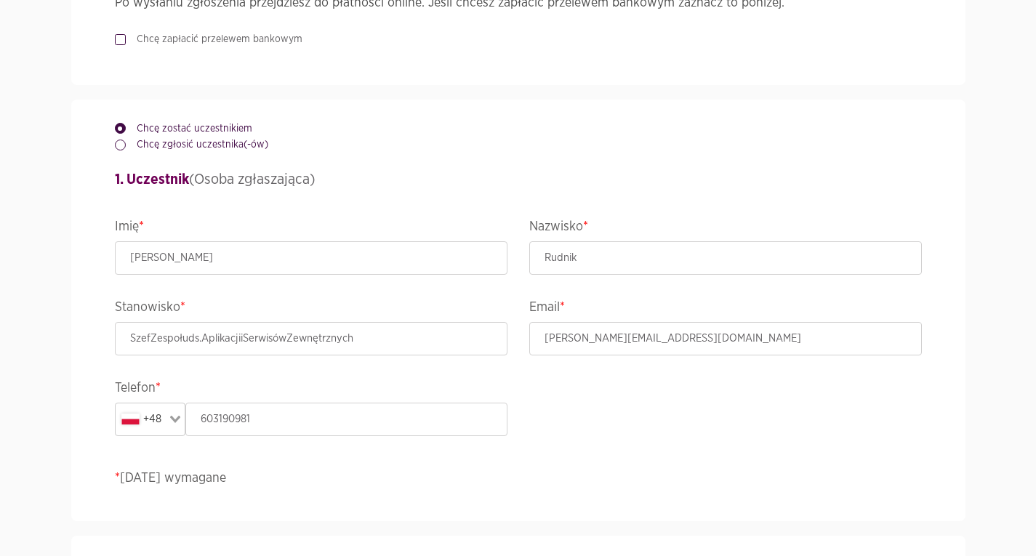
click at [174, 47] on div "Chcę zapłacić przelewem bankowym" at bounding box center [518, 40] width 807 height 17
click at [175, 43] on label "Chcę zapłacić przelewem bankowym" at bounding box center [214, 39] width 177 height 15
click at [122, 41] on input "Chcę zapłacić przelewem bankowym" at bounding box center [118, 36] width 7 height 9
checkbox input "true"
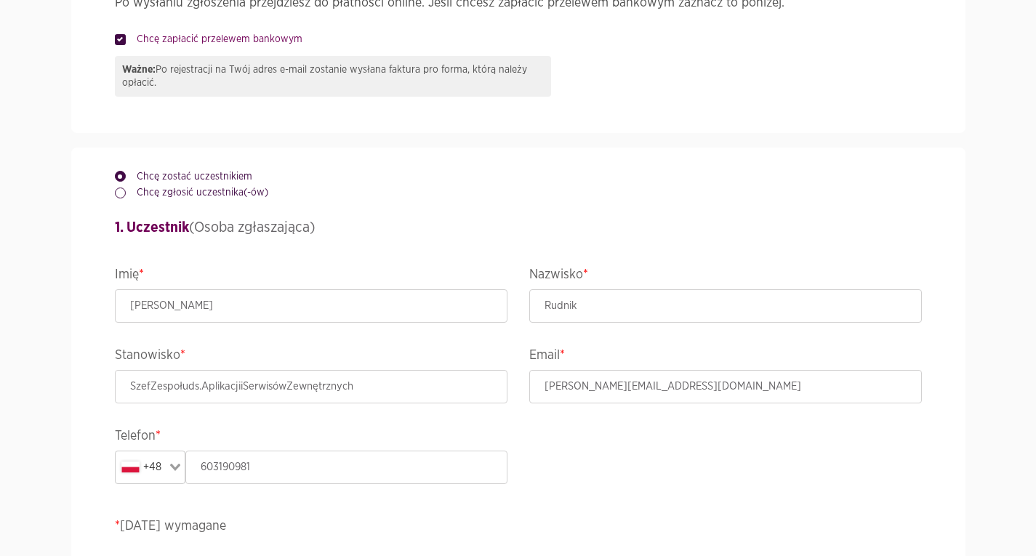
click at [192, 192] on label "Chcę zgłosić uczestnika(-ów)" at bounding box center [197, 192] width 143 height 15
click at [122, 192] on input "Chcę zgłosić uczestnika(-ów)" at bounding box center [118, 189] width 7 height 9
radio input "true"
radio input "false"
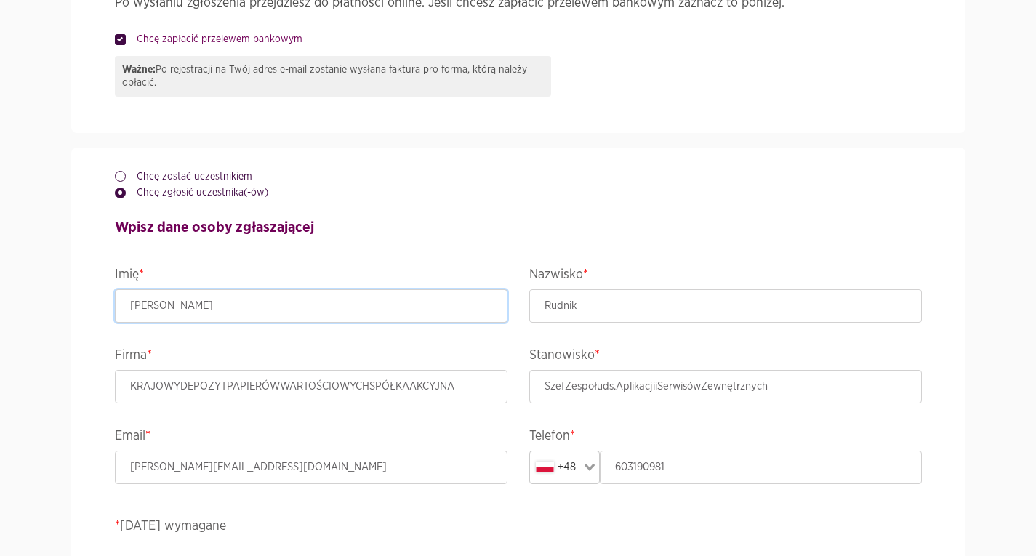
click at [202, 308] on input "Paweł" at bounding box center [311, 305] width 393 height 33
type input "[PERSON_NAME]"
click at [601, 306] on input "Rudnik" at bounding box center [726, 305] width 393 height 33
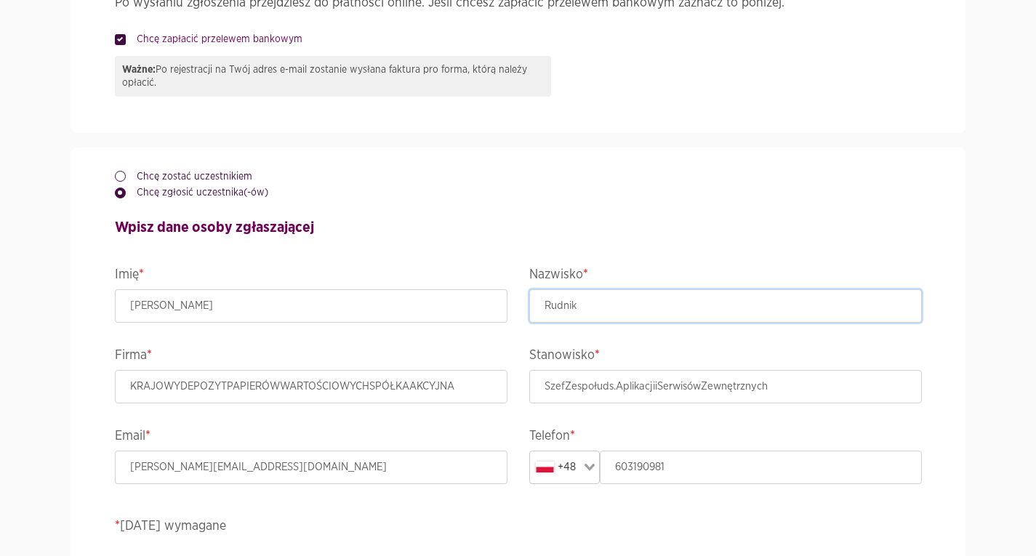
click at [601, 306] on input "Rudnik" at bounding box center [726, 305] width 393 height 33
type input "Madany-Mazurowska"
click at [474, 380] on input "KRAJOWYDEPOZYTPAPIERÓWWARTOŚCIOWYCHSPÓŁKAAKCYJNA" at bounding box center [311, 386] width 393 height 33
click at [474, 381] on input "KRAJOWYDEPOZYTPAPIERÓWWARTOŚCIOWYCHSPÓŁKAAKCYJNA" at bounding box center [311, 386] width 393 height 33
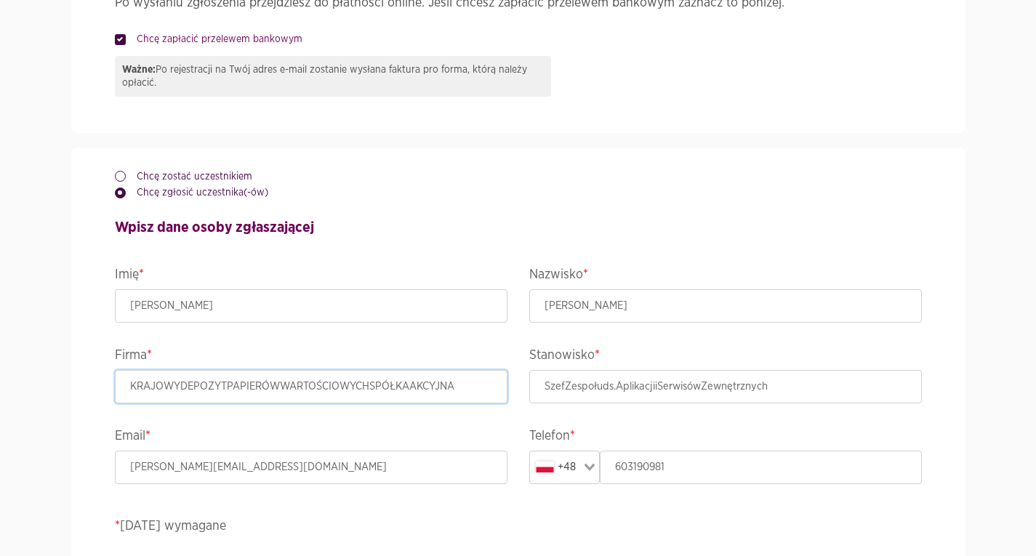
click at [474, 381] on input "KRAJOWYDEPOZYTPAPIERÓWWARTOŚCIOWYCHSPÓŁKAAKCYJNA" at bounding box center [311, 386] width 393 height 33
type input "KDPW SA"
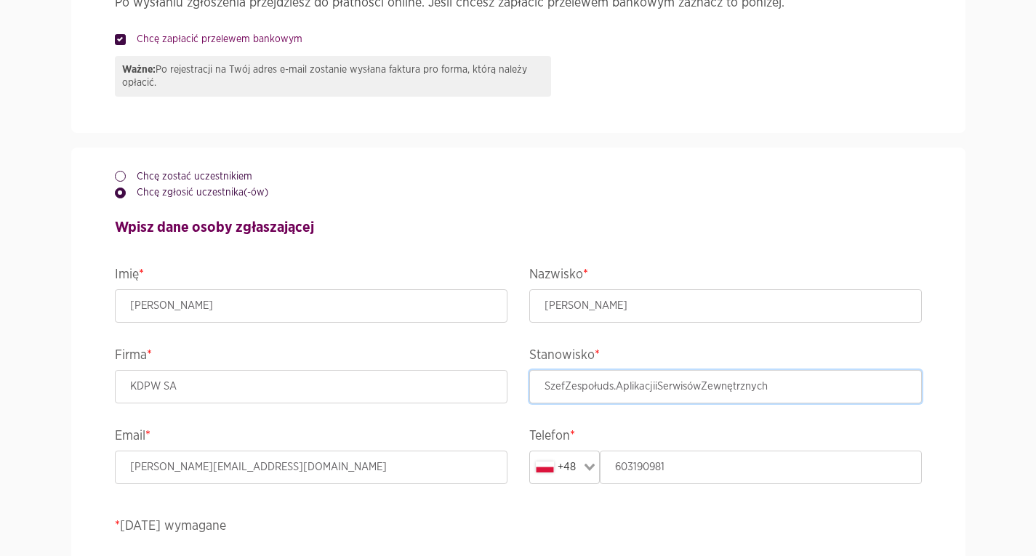
click at [669, 401] on input "SzefZespołuds.AplikacjiiSerwisówZewnętrznych" at bounding box center [726, 386] width 393 height 33
click at [671, 400] on input "SzefZespołuds.AplikacjiiSerwisówZewnętrznych" at bounding box center [726, 386] width 393 height 33
type input "Sekretarka"
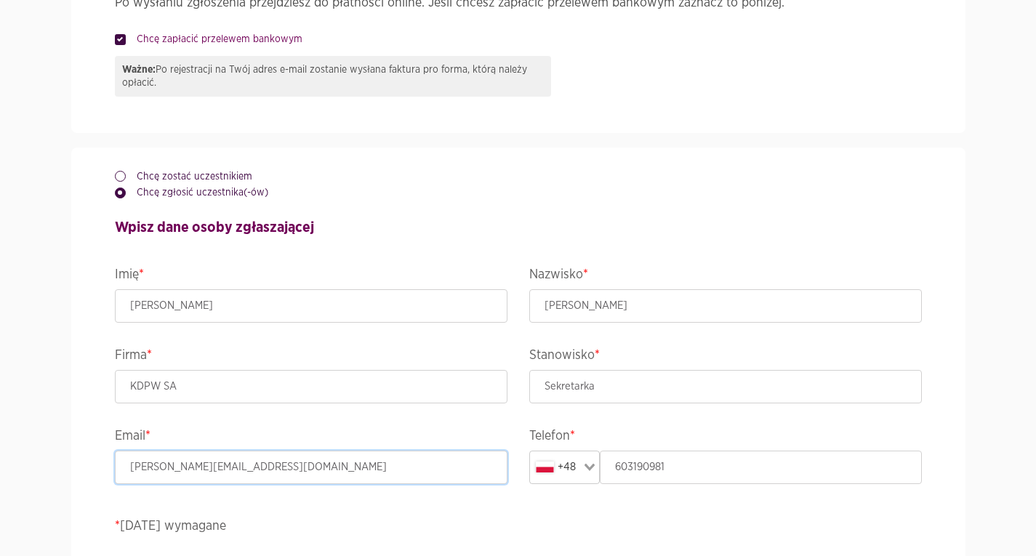
click at [310, 472] on input "Pawel.rudnik@kdpw.pl" at bounding box center [311, 467] width 393 height 33
click at [310, 471] on input "Pawel.rudnik@kdpw.pl" at bounding box center [311, 467] width 393 height 33
type input "paulina.madany-mazurowska@kdpw.pl"
click at [655, 468] on input "603190981" at bounding box center [761, 467] width 322 height 33
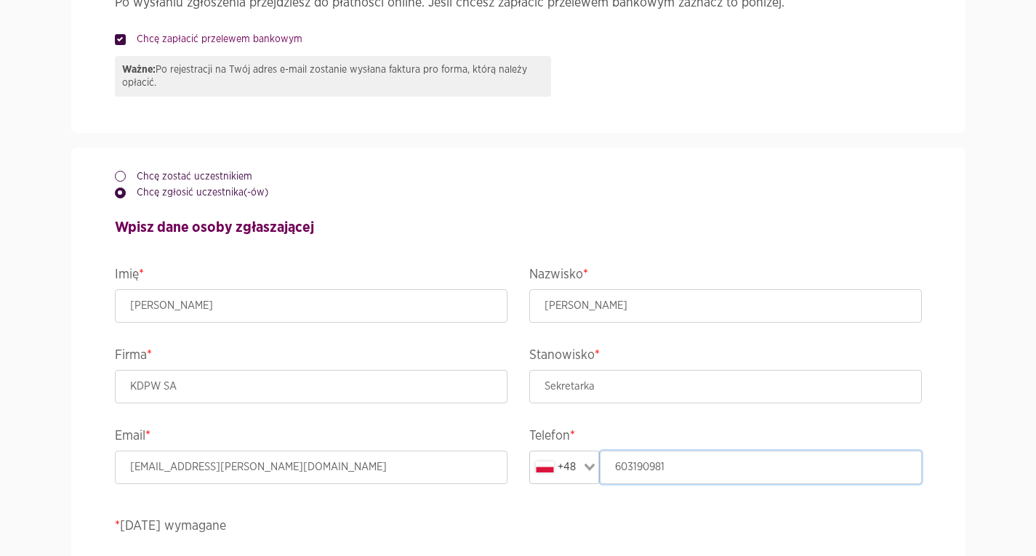
click at [655, 468] on input "603190981" at bounding box center [761, 467] width 322 height 33
paste input "+48695 660 614"
drag, startPoint x: 636, startPoint y: 468, endPoint x: 599, endPoint y: 466, distance: 36.5
click at [601, 468] on input "+48695 660 614" at bounding box center [761, 467] width 322 height 33
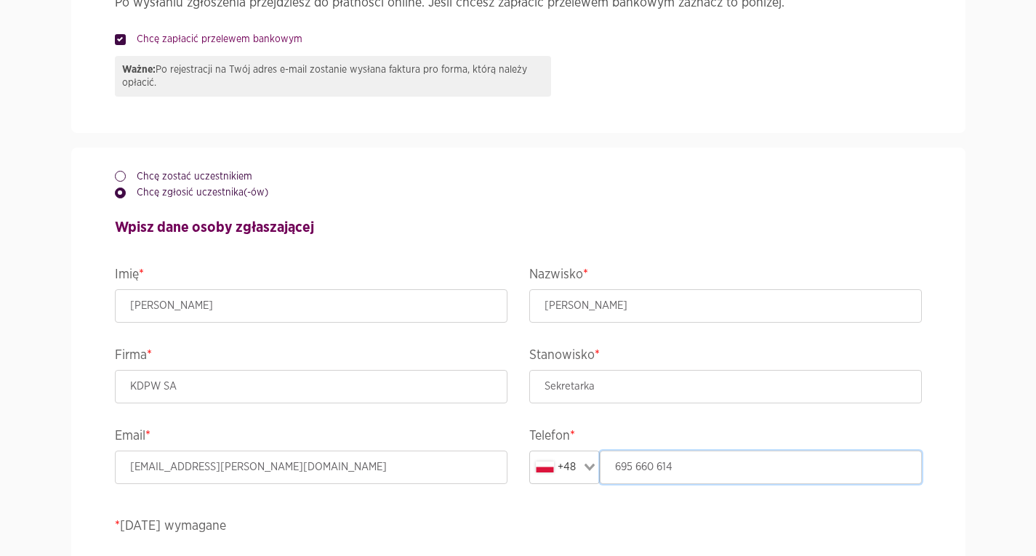
click at [754, 484] on input "695 660 614" at bounding box center [761, 467] width 322 height 33
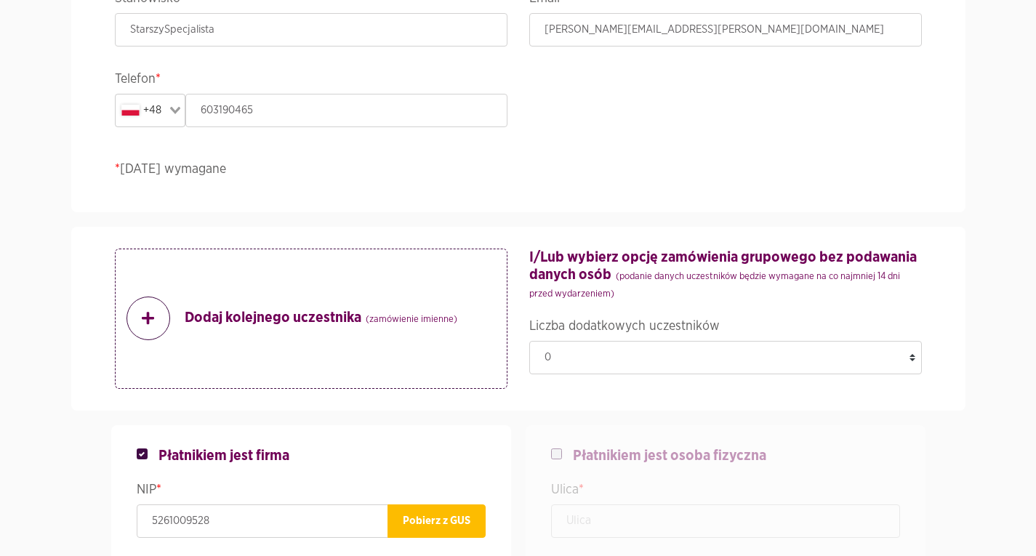
scroll to position [1541, 0]
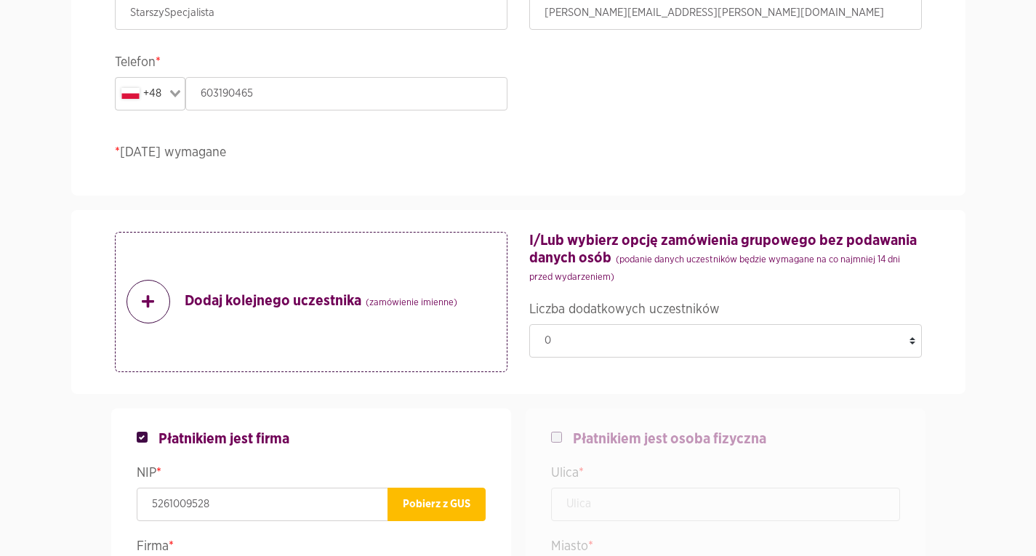
type input "695 660 614"
click at [170, 308] on p "Dodaj kolejnego uczestnika (zamówienie imienne)" at bounding box center [292, 302] width 331 height 44
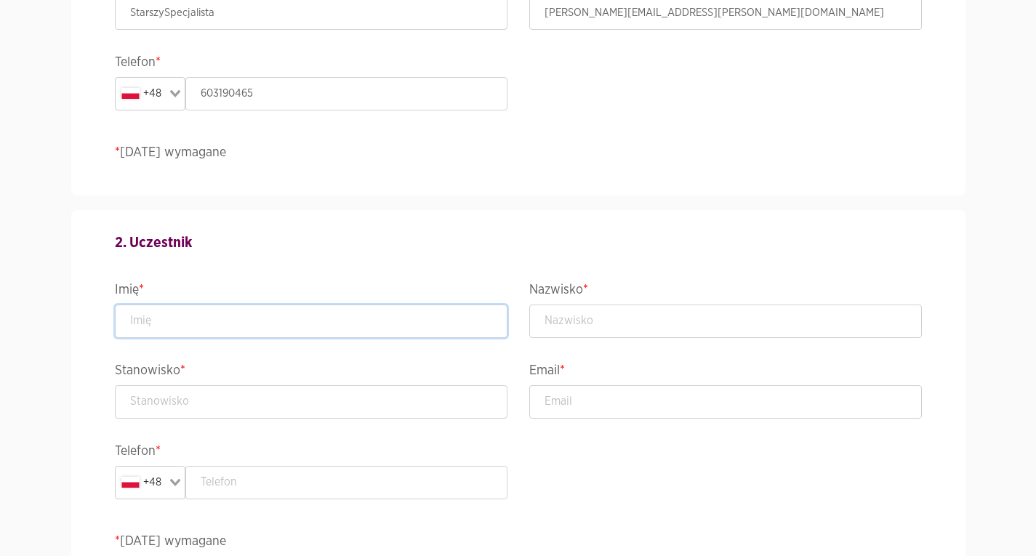
click at [250, 331] on input "text" at bounding box center [311, 321] width 393 height 33
type input "Paweł"
click at [619, 346] on div "2. Uczestnik Imię * Paweł Nazwisko * Stanowisko * Email * Telefon * +48 Loading…" at bounding box center [518, 413] width 829 height 407
click at [633, 320] on input "text" at bounding box center [726, 321] width 393 height 33
click at [332, 410] on input "text" at bounding box center [311, 402] width 393 height 33
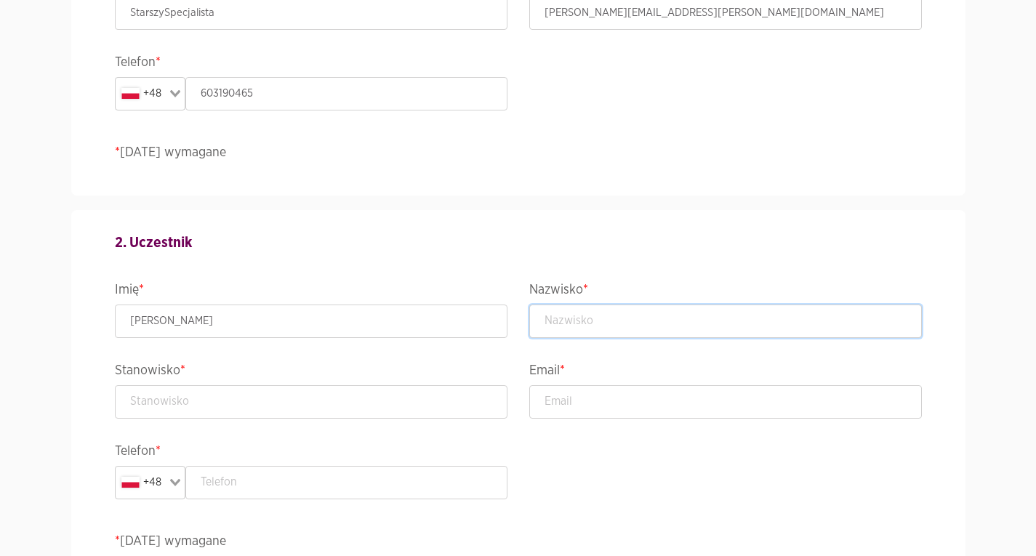
click at [597, 330] on input "text" at bounding box center [726, 321] width 393 height 33
type input "Rudnik"
click at [388, 413] on input "text" at bounding box center [311, 402] width 393 height 33
type input "Szef Zespołu ds.Aplikacjii Serwisów Zewnętrznych"
click at [629, 411] on input "email" at bounding box center [726, 402] width 393 height 33
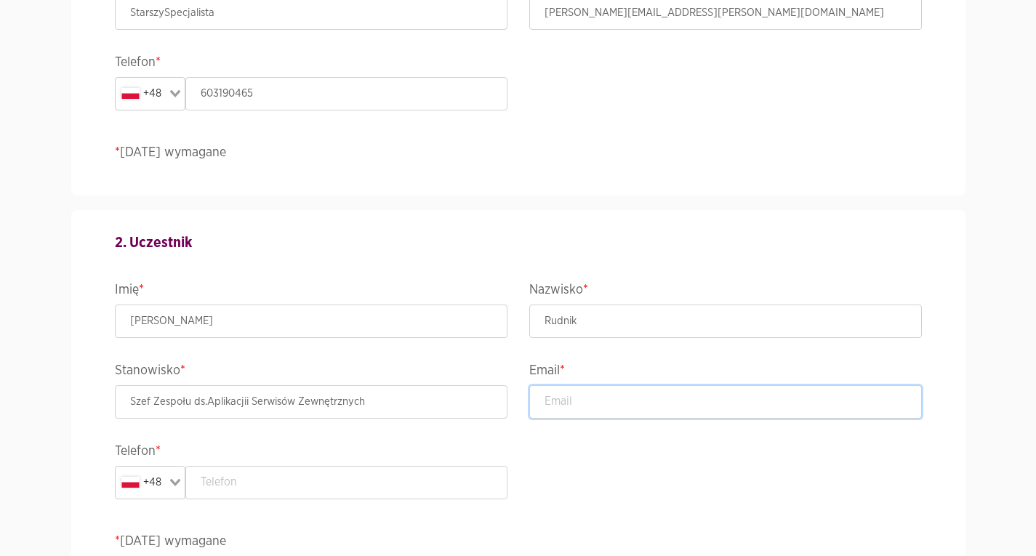
click at [629, 411] on input "email" at bounding box center [726, 402] width 393 height 33
type input "Pawel.rudnik@kdpw.pl"
click at [292, 480] on input "text" at bounding box center [346, 482] width 322 height 33
click at [293, 486] on input "text" at bounding box center [346, 482] width 322 height 33
click at [148, 402] on input "Szef Zespołu ds.Aplikacjii Serwisów Zewnętrznych" at bounding box center [311, 402] width 393 height 33
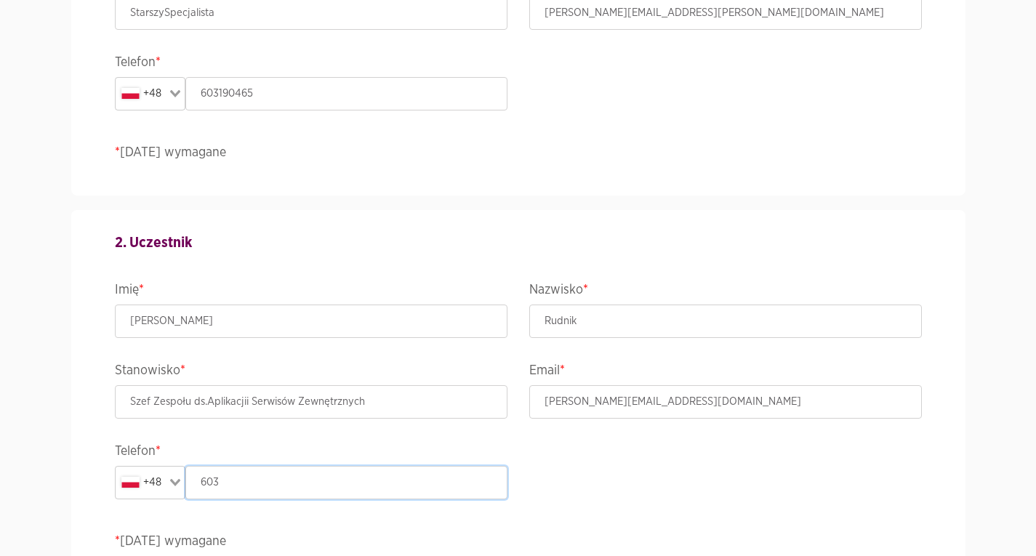
drag, startPoint x: 259, startPoint y: 491, endPoint x: 166, endPoint y: 488, distance: 93.1
click at [158, 491] on div "+48 Loading... 603" at bounding box center [311, 482] width 393 height 33
paste input "+48603190981"
drag, startPoint x: 217, startPoint y: 480, endPoint x: 188, endPoint y: 474, distance: 29.7
click at [188, 475] on input "+48603190981" at bounding box center [346, 482] width 322 height 33
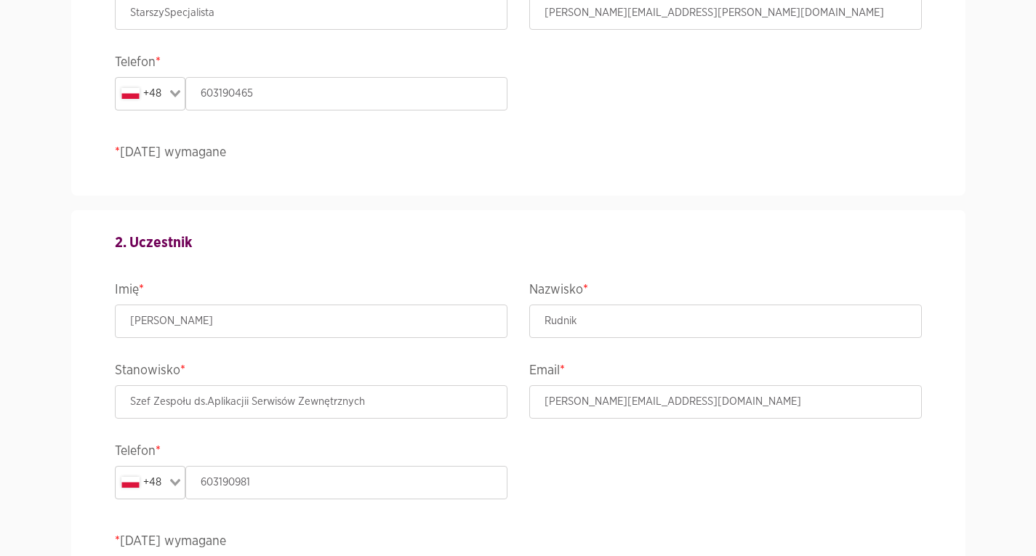
click at [326, 503] on div "2. Uczestnik Imię * Paweł Nazwisko * Rudnik Stanowisko * Szef Zespołu ds.Aplika…" at bounding box center [518, 413] width 829 height 407
click at [321, 477] on input "603190981" at bounding box center [346, 482] width 322 height 33
type input "603190981"
click at [587, 243] on h4 "2. Uczestnik" at bounding box center [518, 243] width 807 height 22
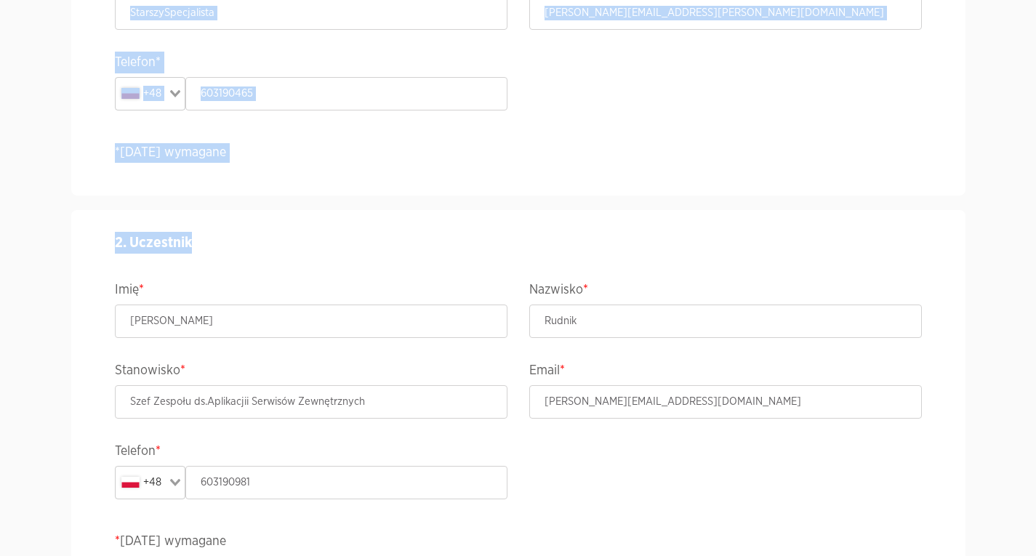
drag, startPoint x: 1034, startPoint y: 256, endPoint x: 1038, endPoint y: 236, distance: 20.1
click at [754, 236] on html "Karta zgłoszenia na ACCELER8IT 2025 EN Wydarzenie ACCELER8IT25 - ACCELER8IT 202…" at bounding box center [518, 412] width 1036 height 3907
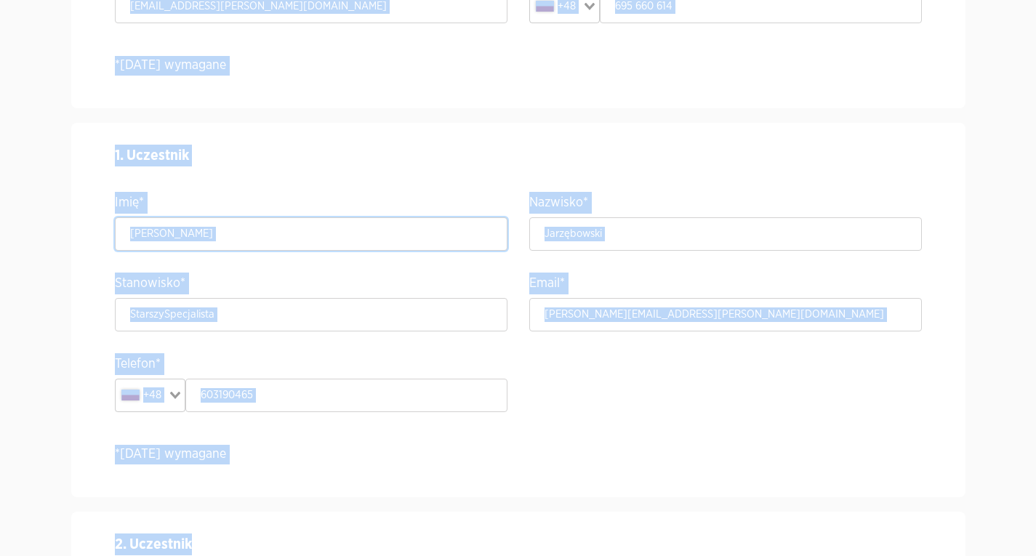
click at [313, 229] on input "Maciej" at bounding box center [311, 233] width 393 height 33
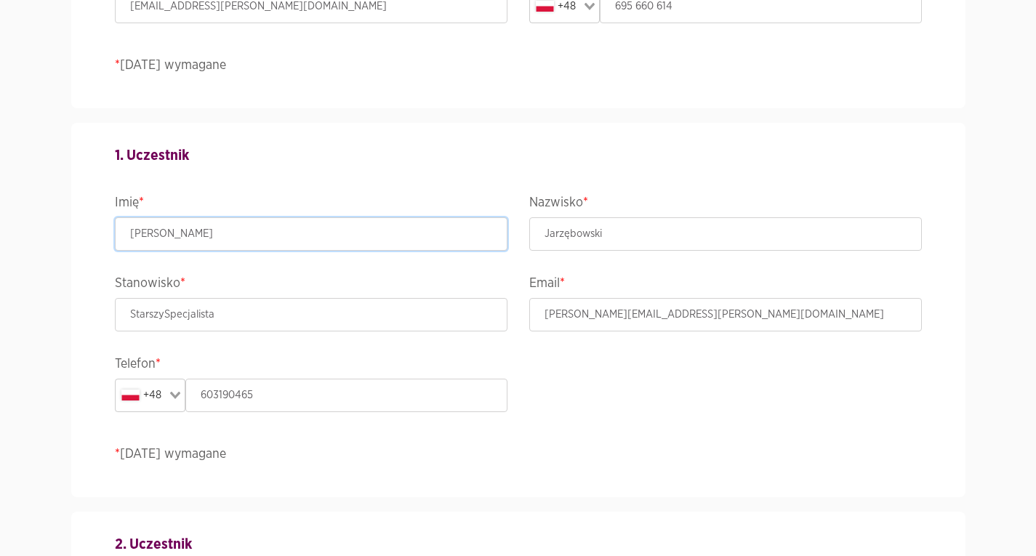
click at [313, 229] on input "Maciej" at bounding box center [311, 233] width 393 height 33
click at [299, 244] on input "Maciej" at bounding box center [311, 233] width 393 height 33
type input "Maciej"
click at [754, 242] on input "Jarzębowski" at bounding box center [726, 233] width 393 height 33
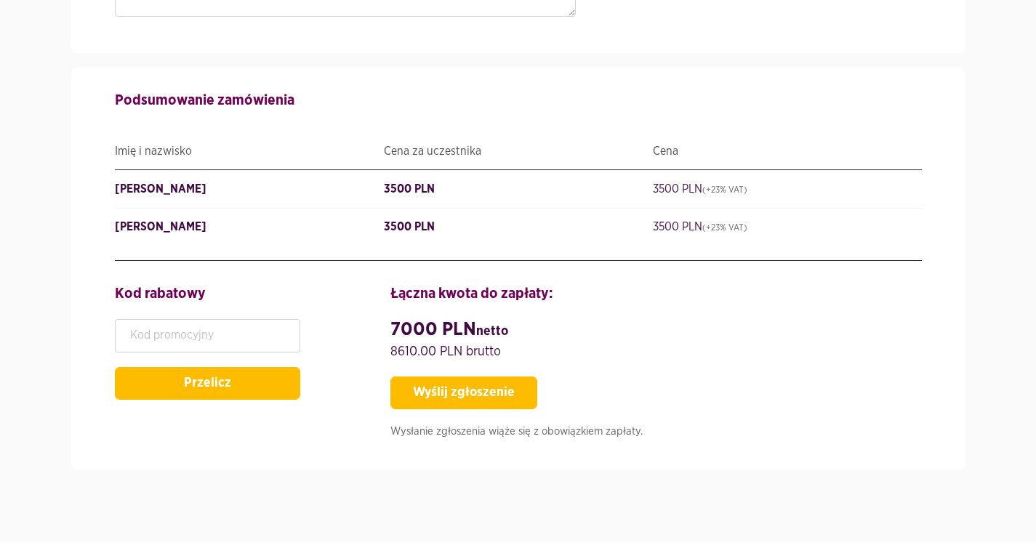
scroll to position [3339, 0]
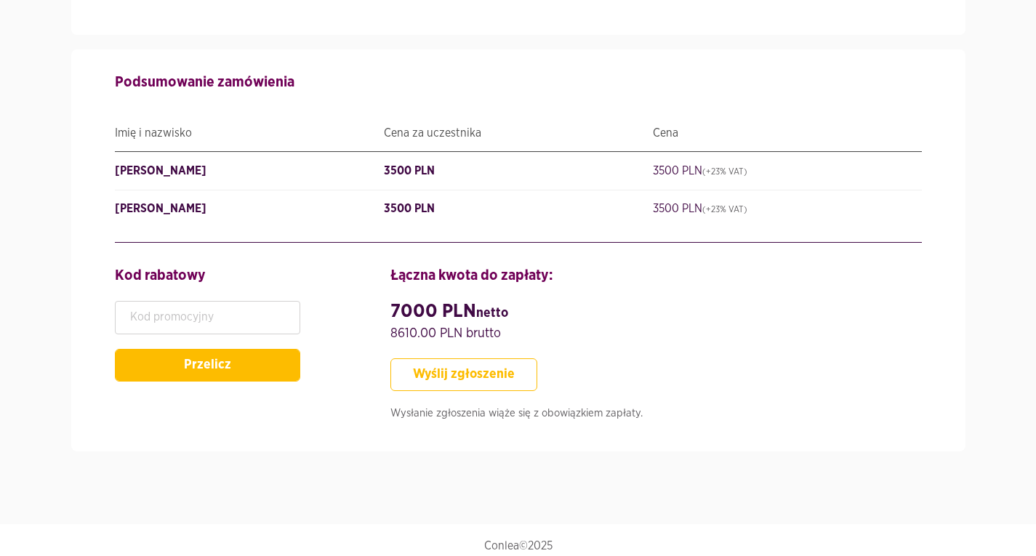
click at [432, 359] on button "Wyślij zgłoszenie" at bounding box center [464, 375] width 147 height 33
type input "695660614"
type input "KDPWSA"
type input "Paweł"
type input "SzefZespołuds.AplikacjiiSerwisówZewnętrznych"
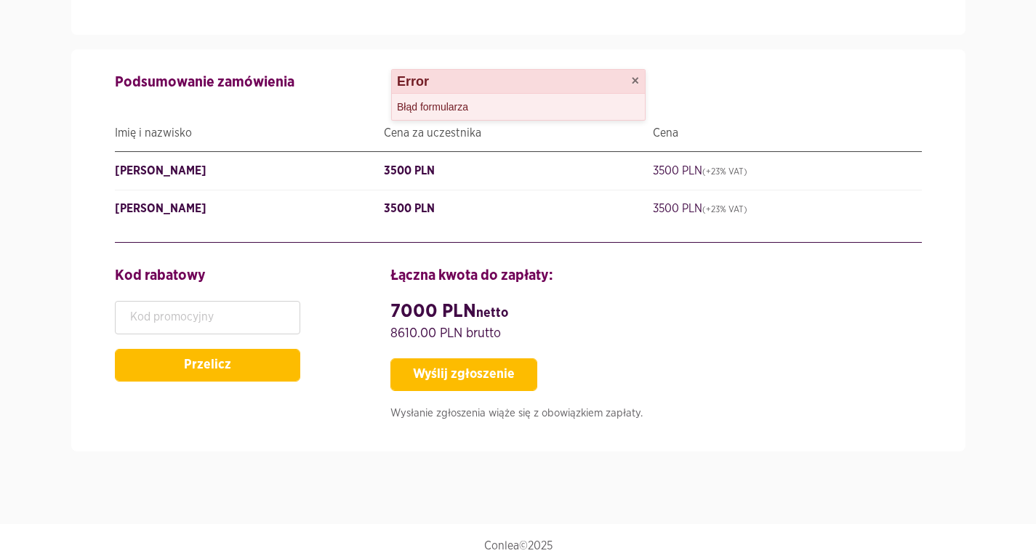
click at [455, 111] on div "Błąd formularza" at bounding box center [518, 107] width 253 height 26
click at [454, 111] on div "Błąd formularza" at bounding box center [518, 107] width 253 height 26
click at [441, 84] on header "Error ×" at bounding box center [518, 82] width 253 height 24
click at [644, 80] on header "Error ×" at bounding box center [518, 82] width 253 height 24
click at [633, 84] on button "×" at bounding box center [635, 80] width 8 height 13
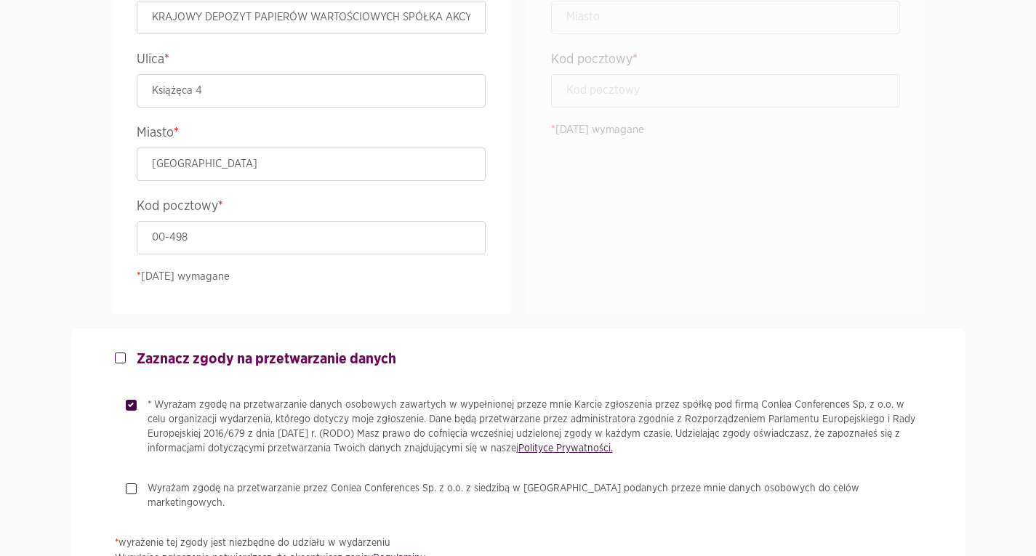
scroll to position [2695, 0]
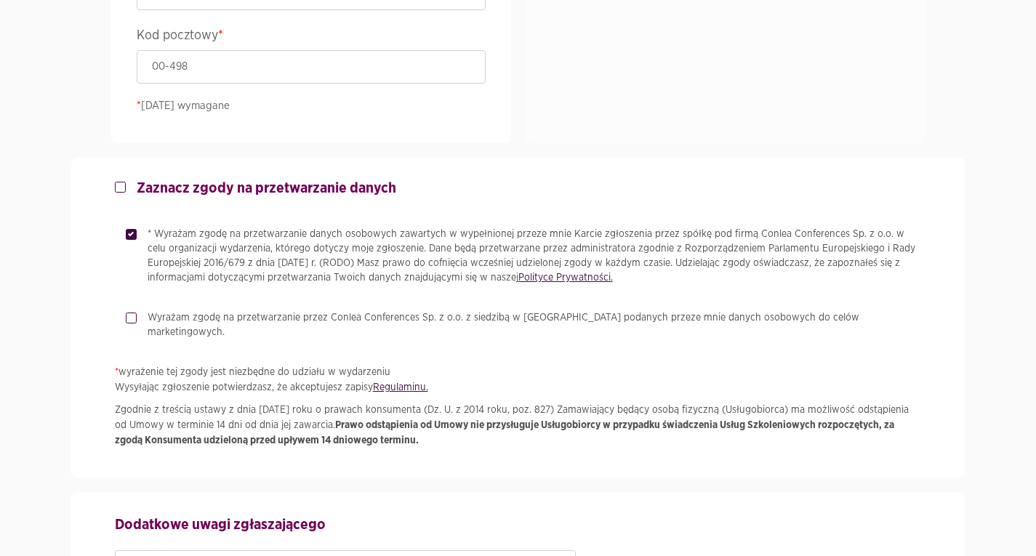
click at [405, 383] on link "Regulaminu." at bounding box center [400, 388] width 55 height 10
click at [126, 188] on label "Zaznacz zgody na przetwarzanie danych" at bounding box center [261, 188] width 271 height 17
click at [119, 188] on input "Zaznacz zgody na przetwarzanie danych" at bounding box center [118, 184] width 7 height 9
checkbox input "true"
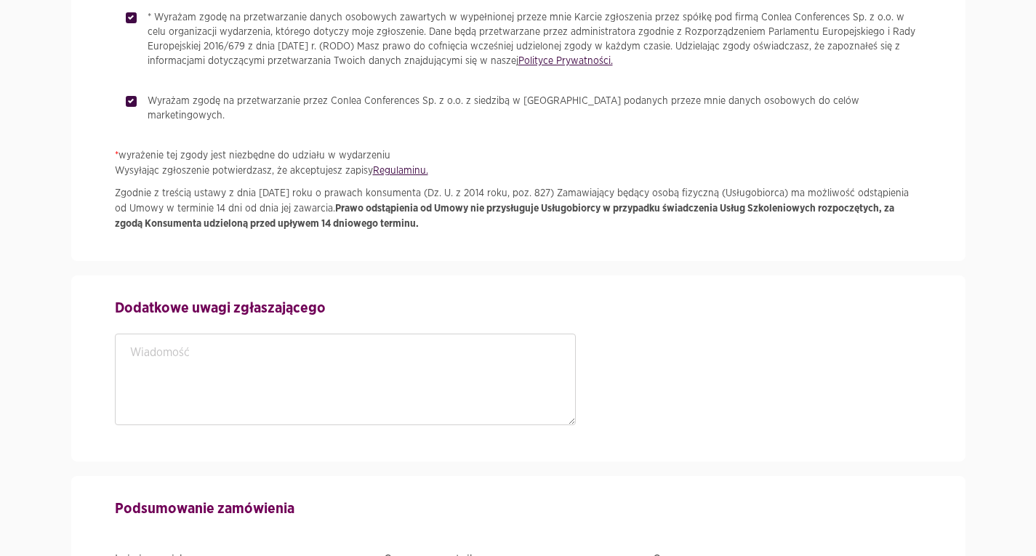
scroll to position [3339, 0]
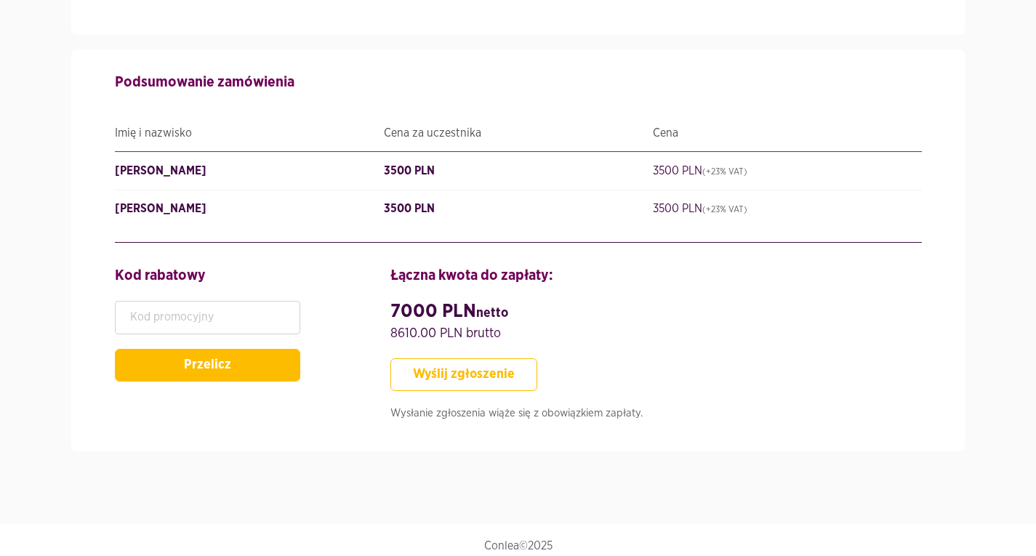
click at [479, 361] on button "Wyślij zgłoszenie" at bounding box center [464, 375] width 147 height 33
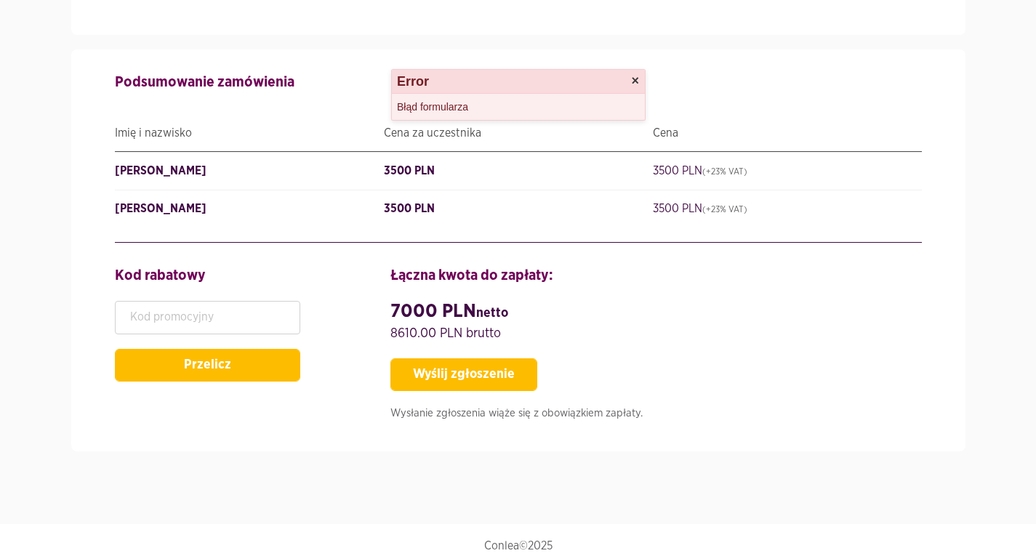
click at [637, 78] on button "×" at bounding box center [635, 80] width 8 height 13
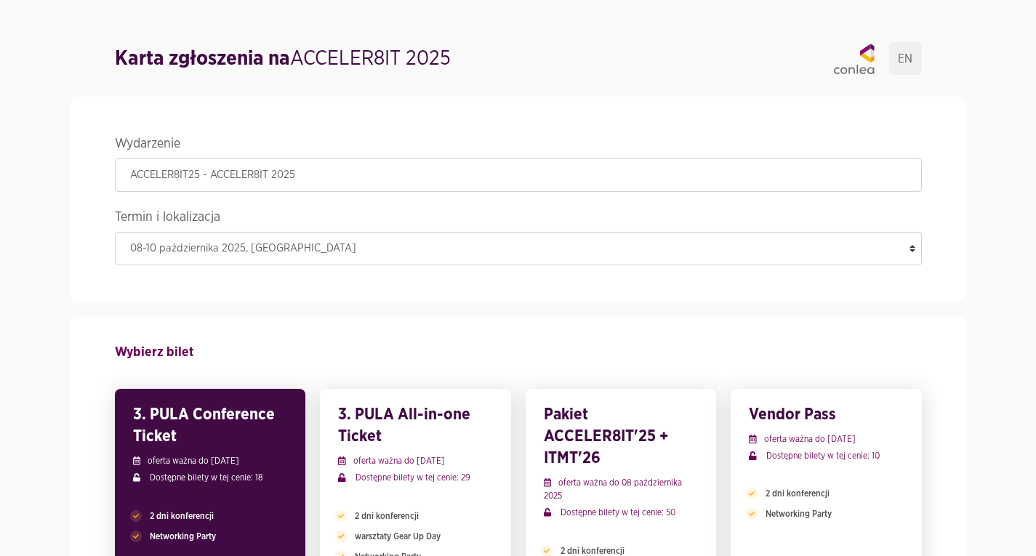
scroll to position [0, 0]
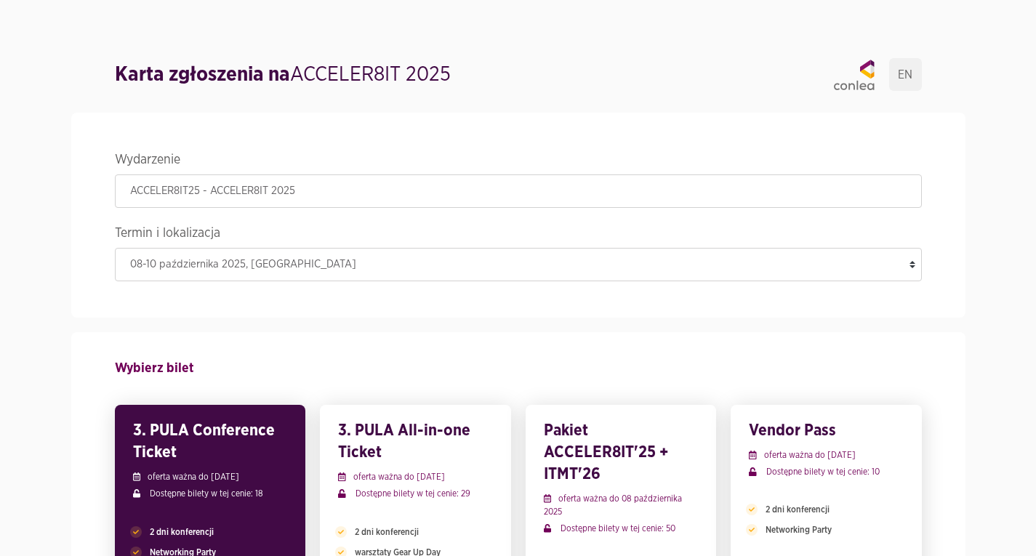
click at [754, 87] on icon at bounding box center [854, 75] width 40 height 31
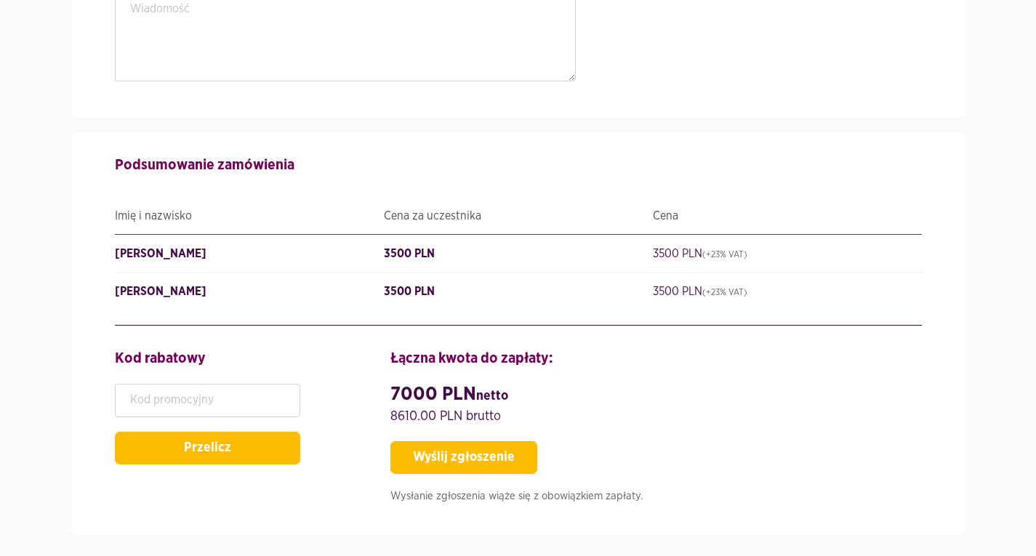
scroll to position [3339, 0]
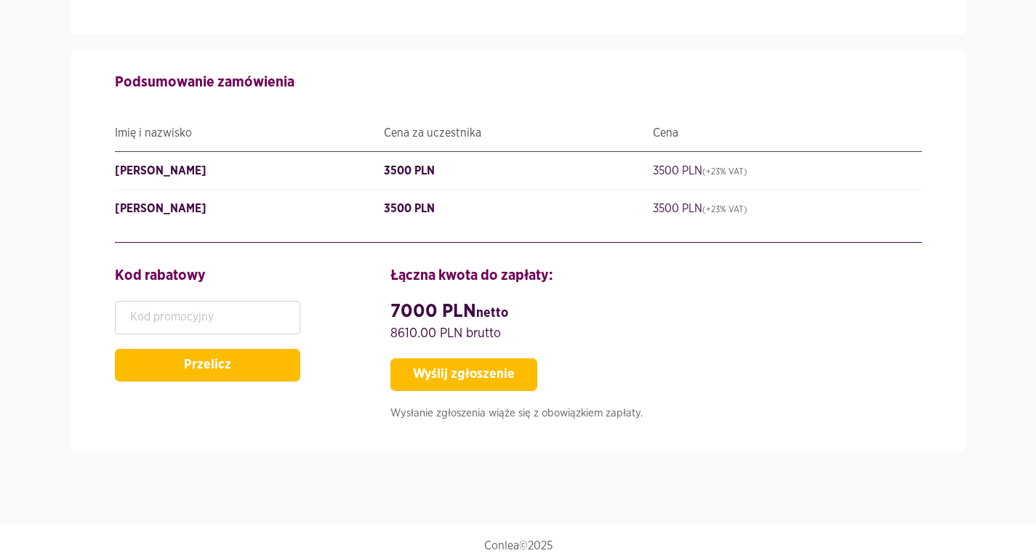
click at [529, 537] on p "Conlea©2025" at bounding box center [518, 546] width 807 height 15
drag, startPoint x: 975, startPoint y: 428, endPoint x: 1002, endPoint y: 433, distance: 27.3
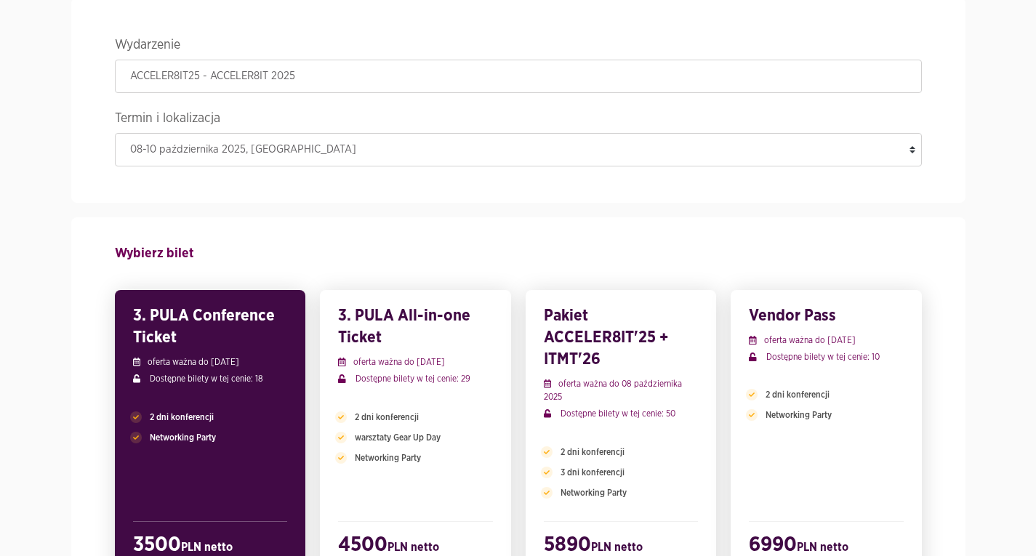
scroll to position [0, 0]
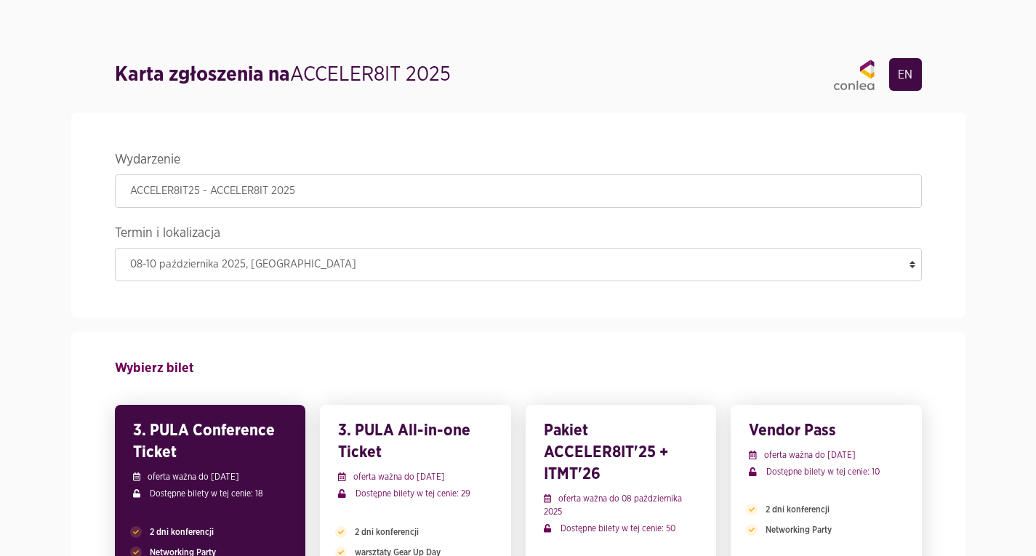
click at [908, 73] on link "EN" at bounding box center [906, 74] width 33 height 33
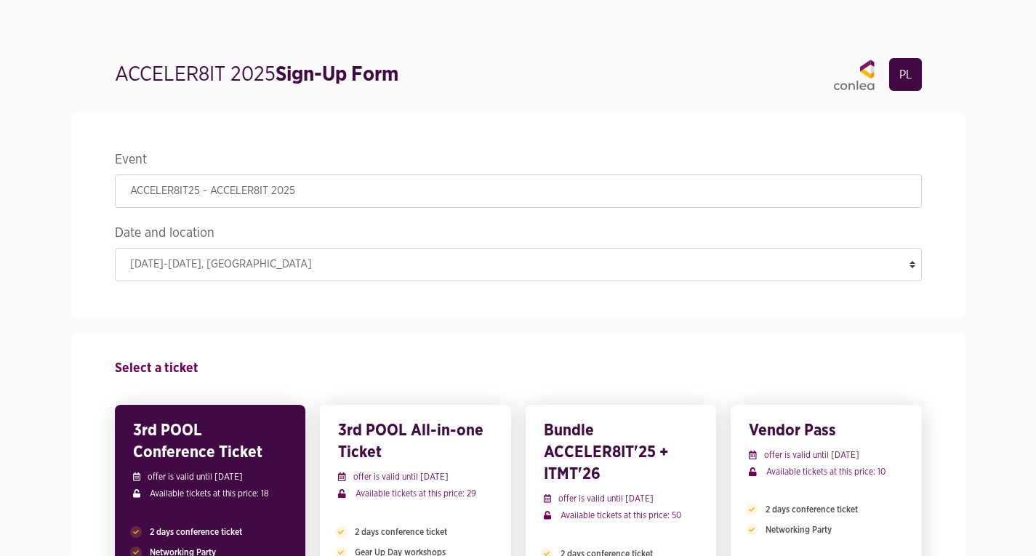
click at [905, 76] on link "PL" at bounding box center [906, 74] width 33 height 33
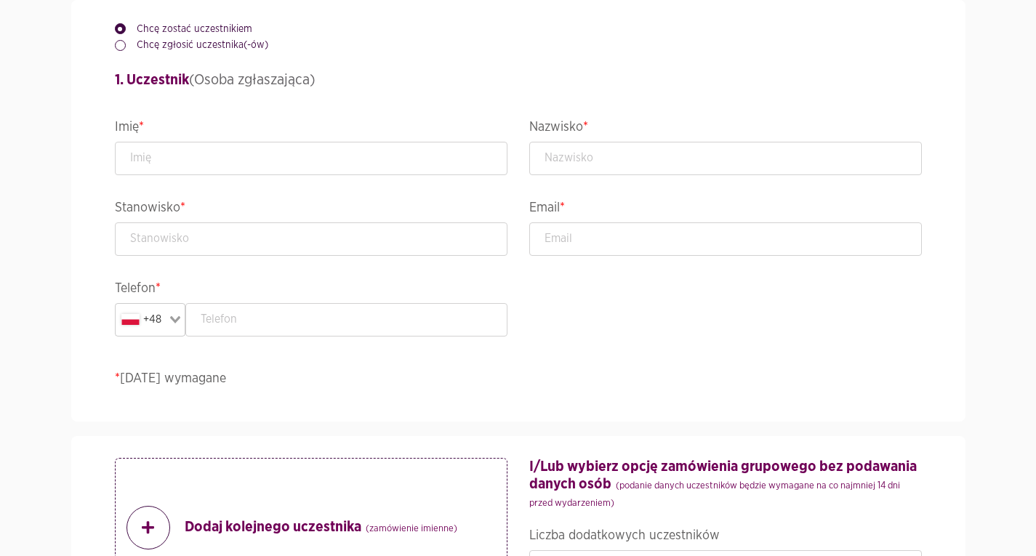
scroll to position [876, 0]
click at [175, 42] on label "Chcę zgłosić uczestnika(-ów)" at bounding box center [197, 46] width 143 height 15
click at [122, 42] on input "Chcę zgłosić uczestnika(-ów)" at bounding box center [118, 43] width 7 height 9
radio input "true"
radio input "false"
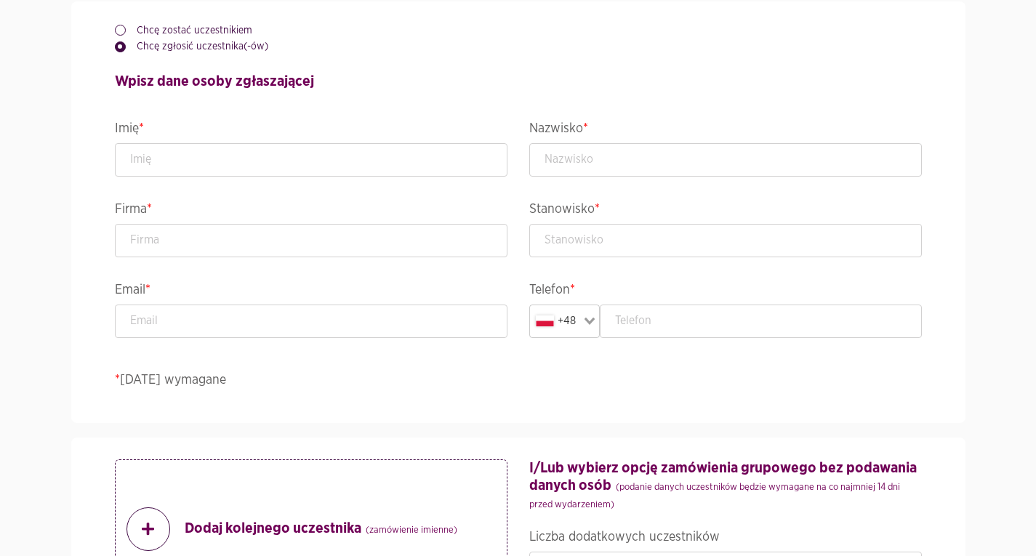
click at [221, 140] on legend "Imię *" at bounding box center [311, 130] width 393 height 25
click at [221, 153] on input "text" at bounding box center [311, 159] width 393 height 33
click at [245, 148] on input "text" at bounding box center [311, 159] width 393 height 33
type input "[PERSON_NAME]"
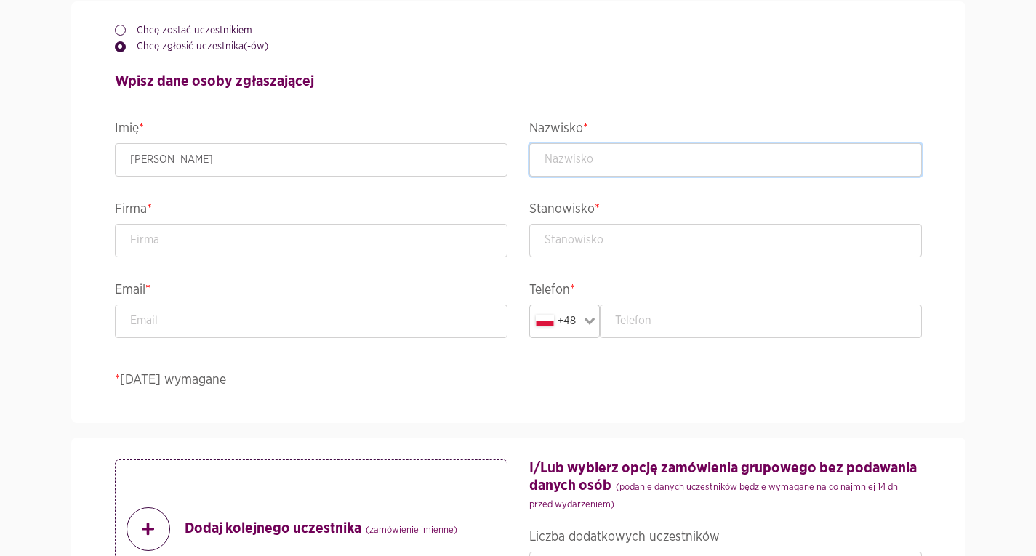
click at [648, 168] on input "text" at bounding box center [726, 159] width 393 height 33
type input "[PERSON_NAME]"
